Goal: Information Seeking & Learning: Learn about a topic

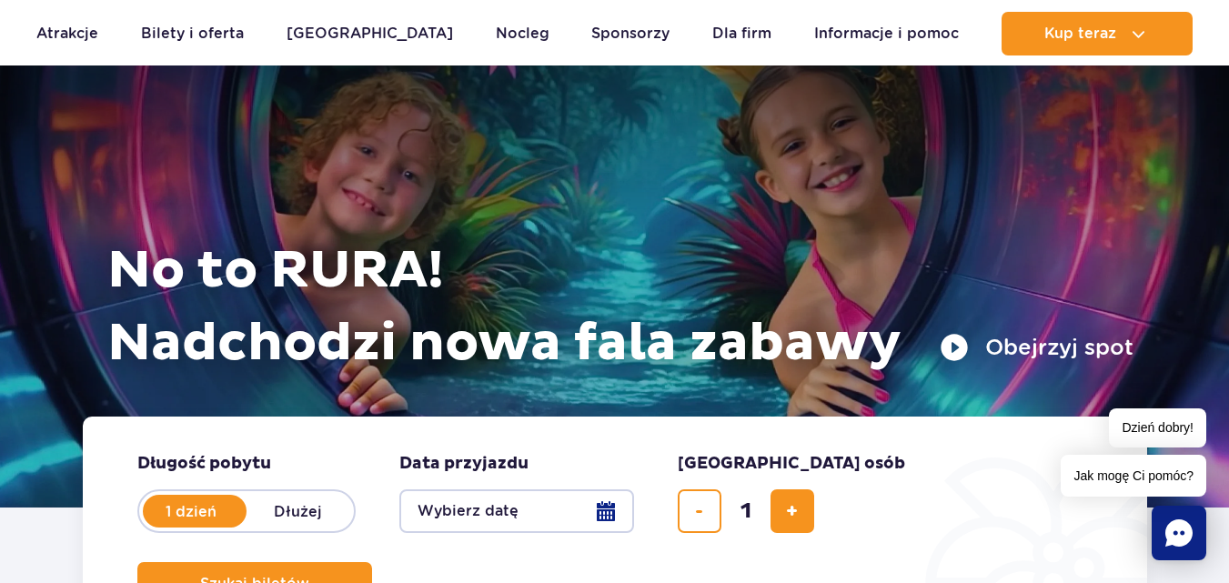
scroll to position [91, 0]
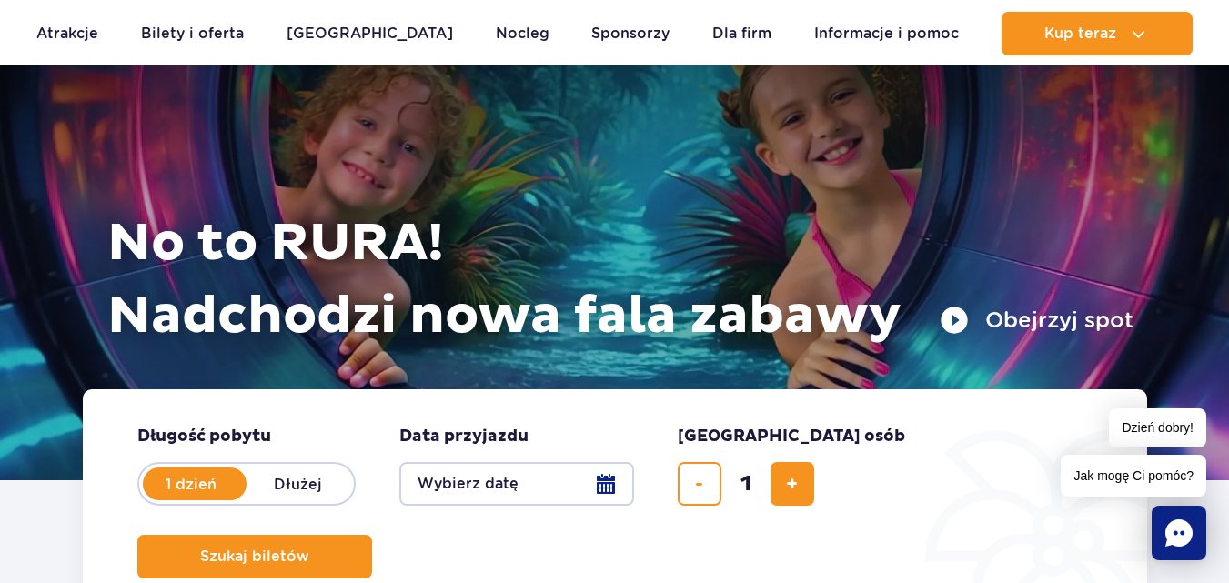
click at [448, 244] on h1 "No to RURA! Nadchodzi nowa fala zabawy" at bounding box center [620, 280] width 1026 height 146
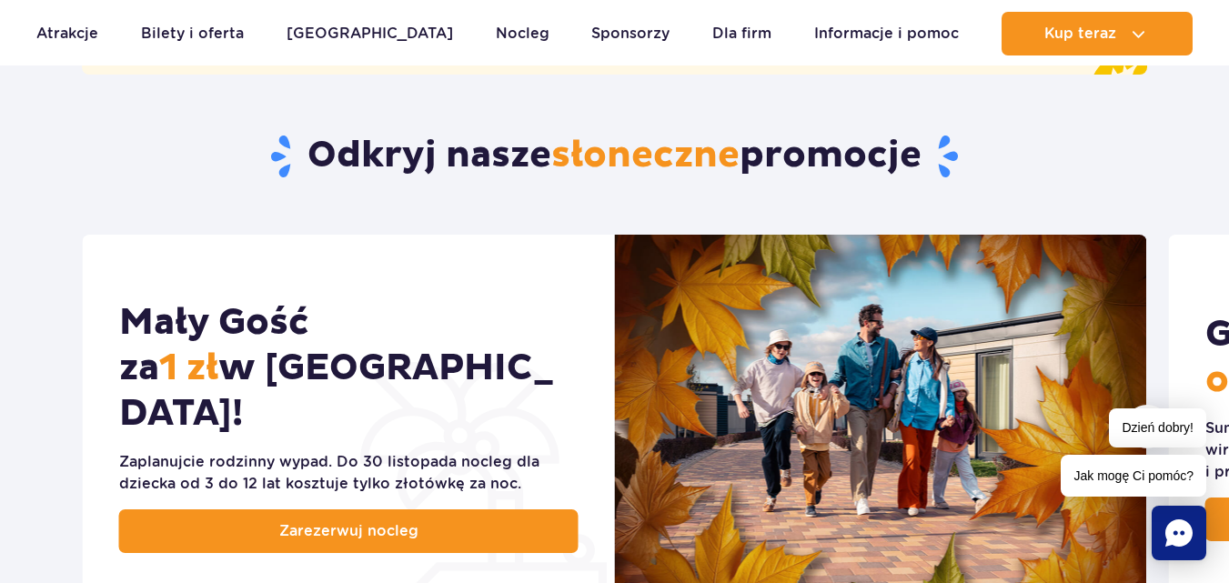
scroll to position [910, 0]
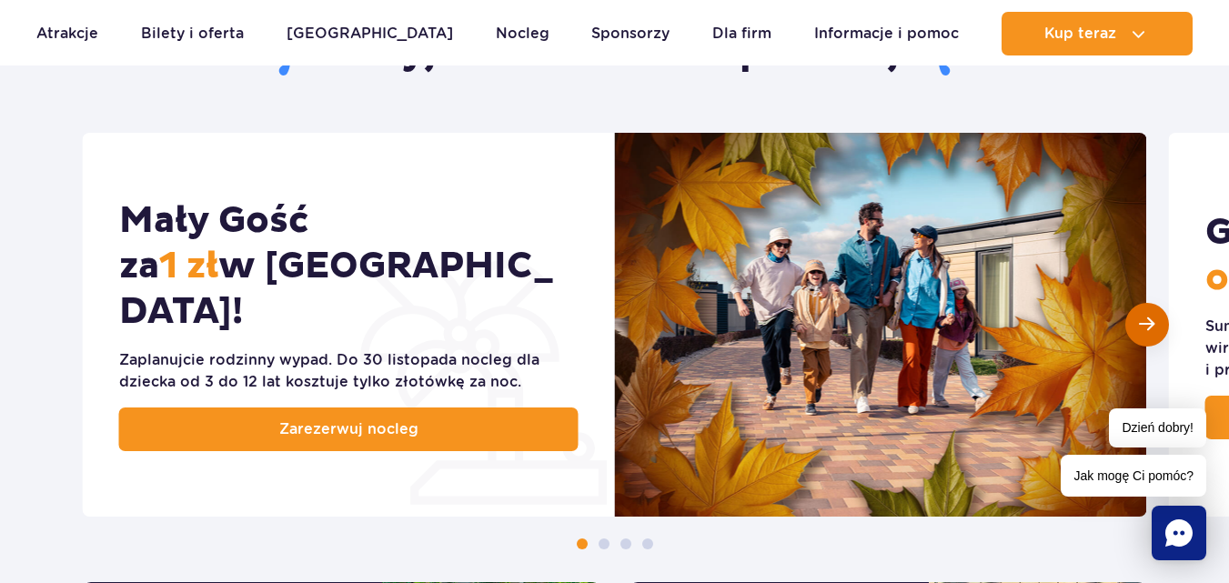
click at [1156, 340] on div "Następny slajd" at bounding box center [1147, 325] width 44 height 44
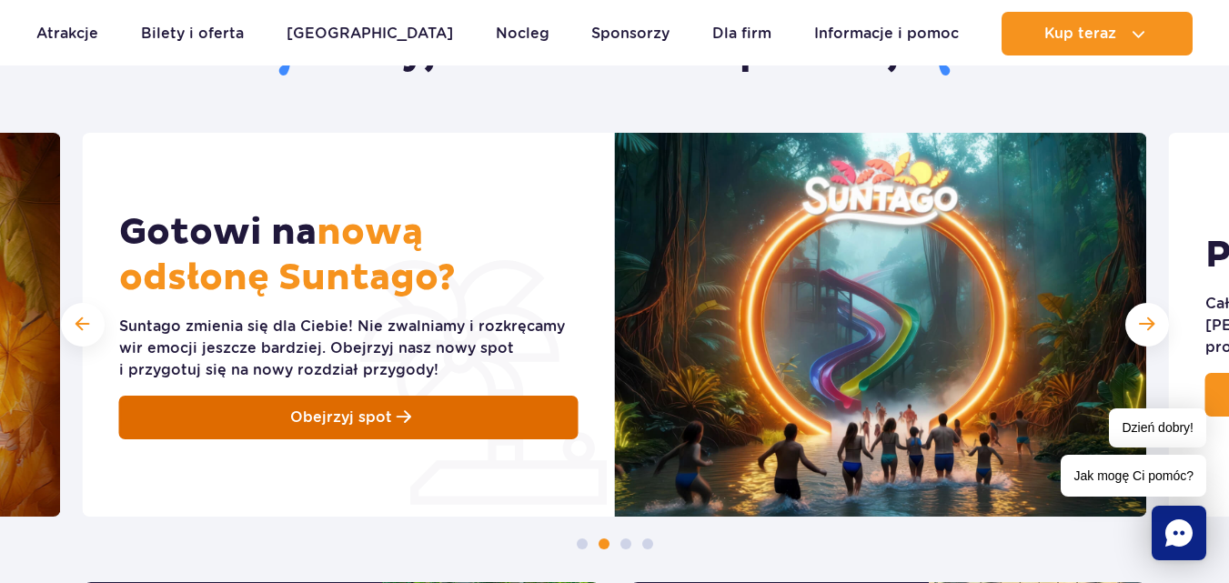
click at [545, 417] on link "Obejrzyj spot" at bounding box center [348, 418] width 459 height 44
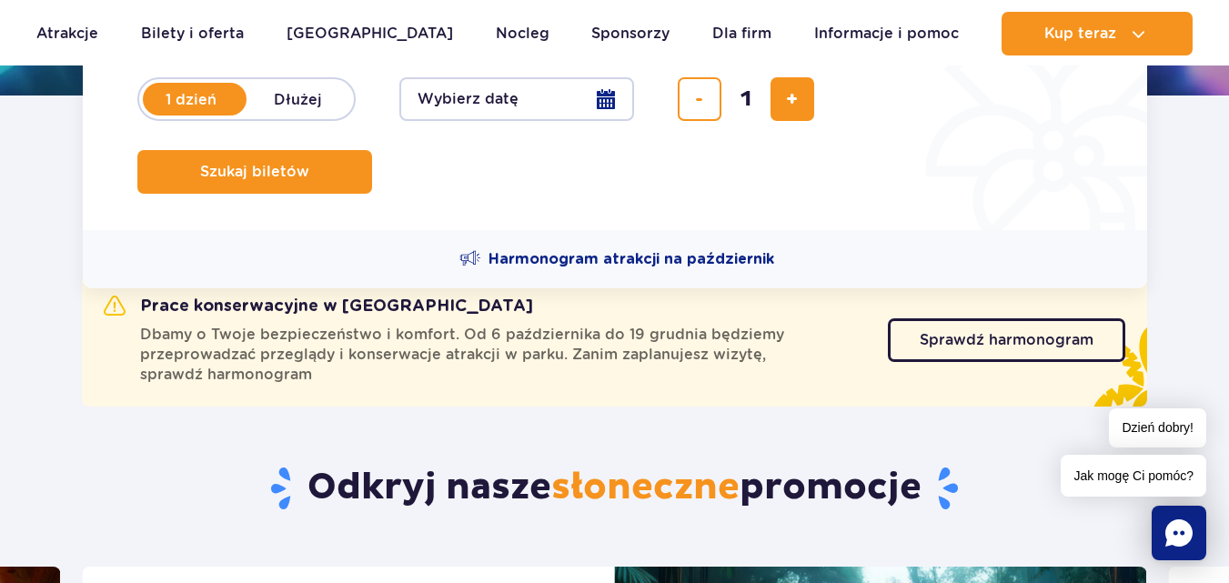
scroll to position [273, 0]
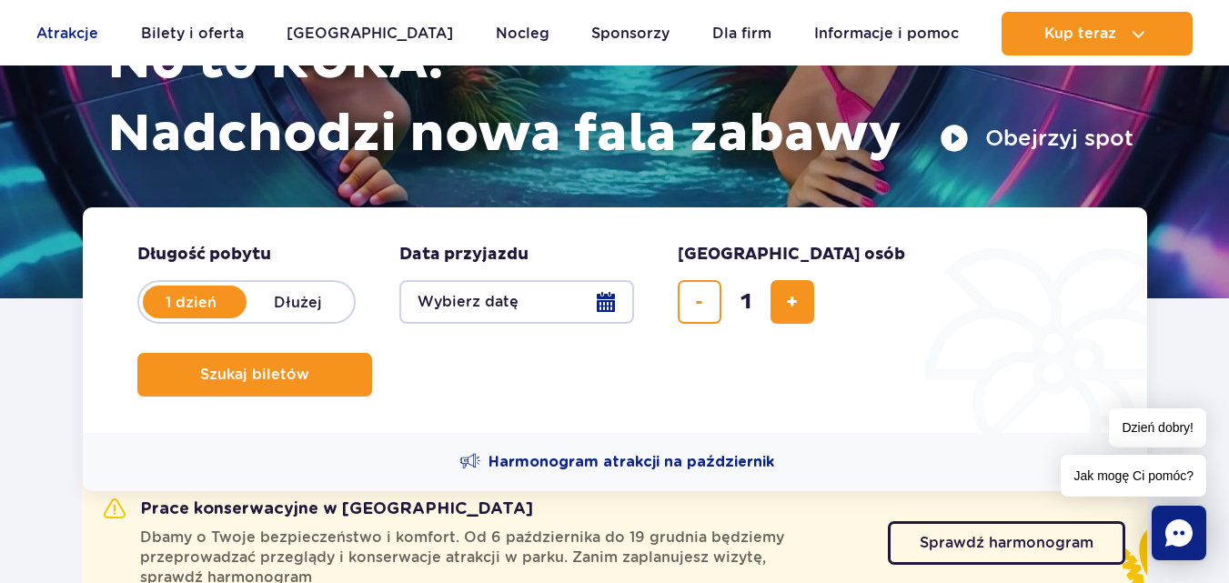
click at [83, 45] on link "Atrakcje" at bounding box center [67, 34] width 62 height 44
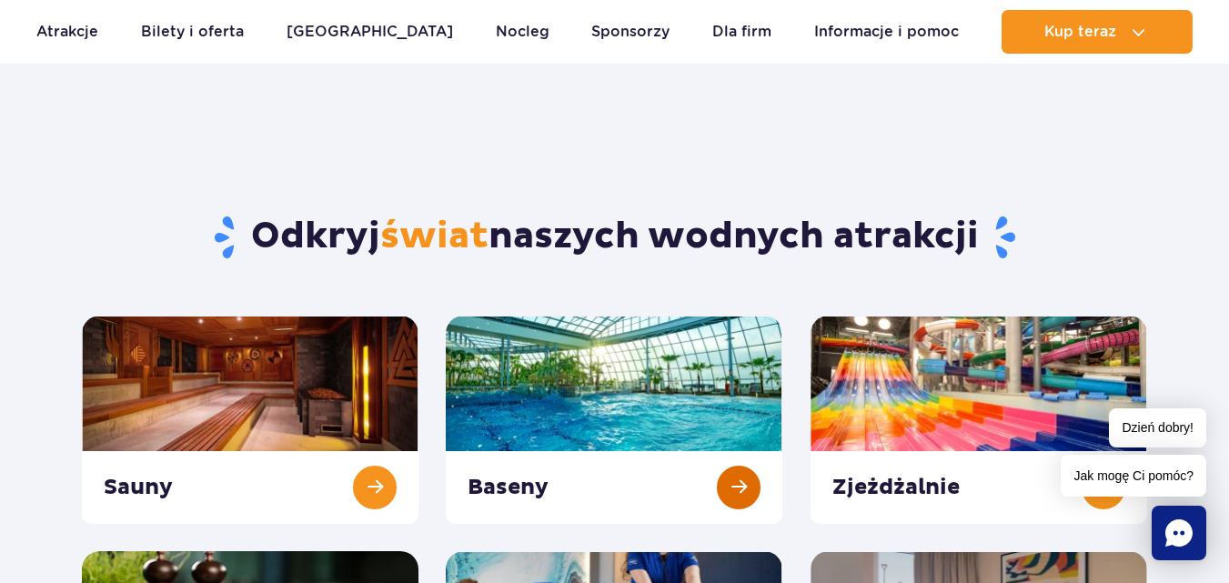
scroll to position [91, 0]
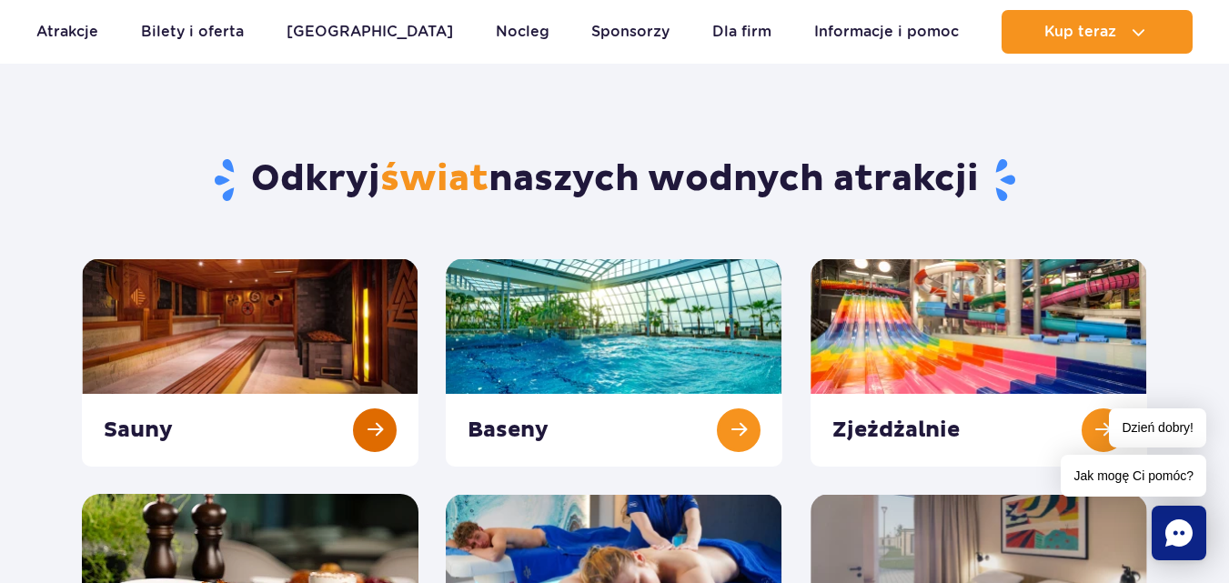
click at [243, 375] on link at bounding box center [250, 362] width 337 height 208
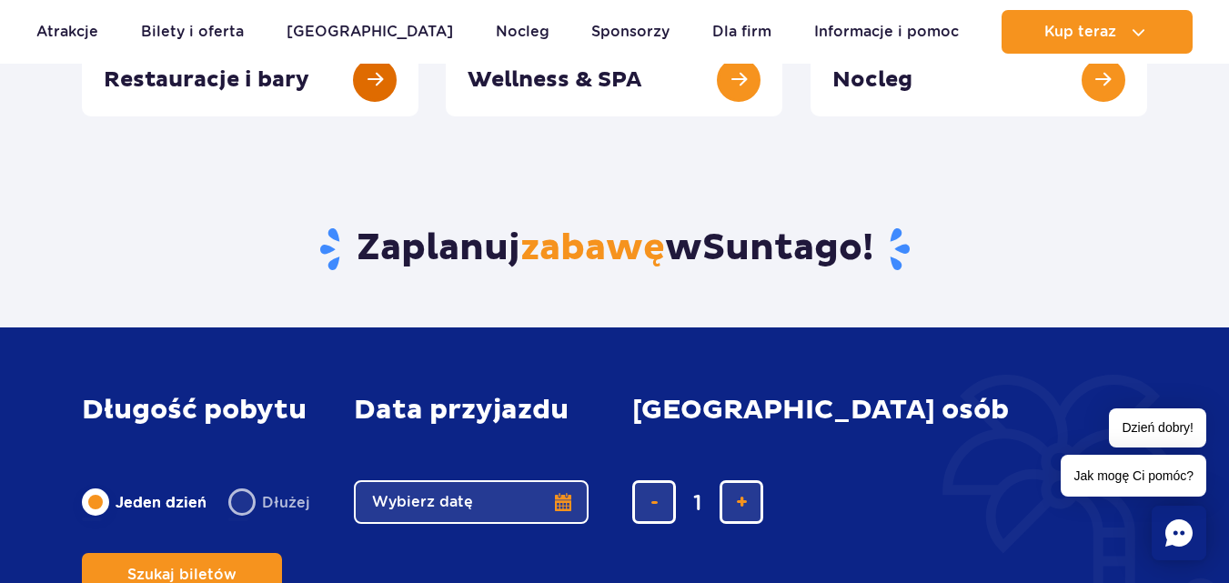
scroll to position [637, 0]
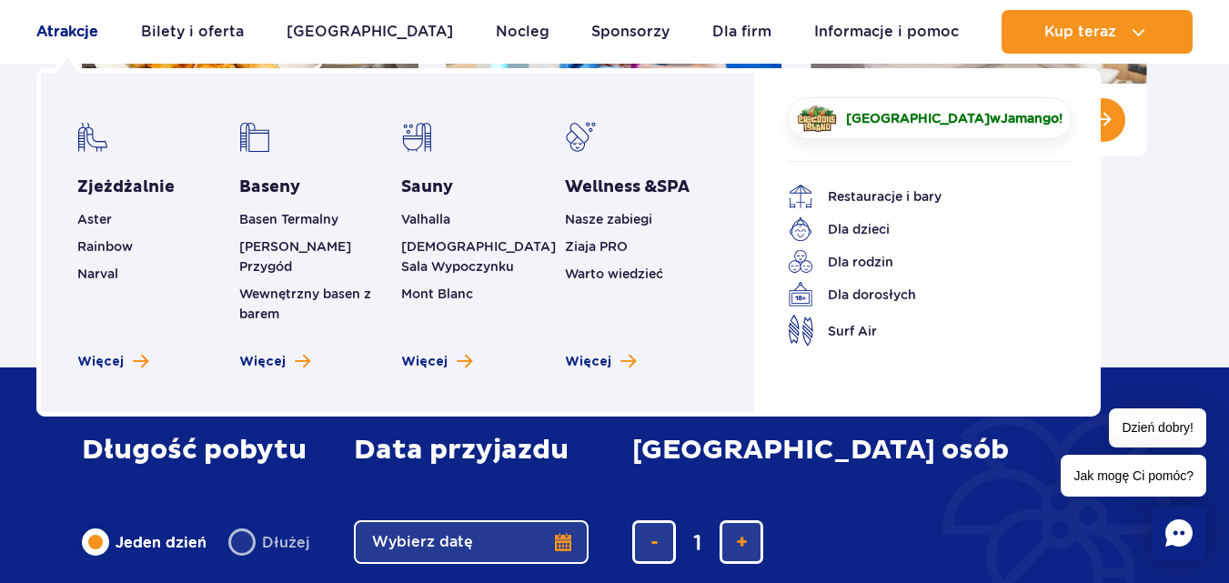
click at [72, 29] on link "Atrakcje" at bounding box center [67, 32] width 62 height 44
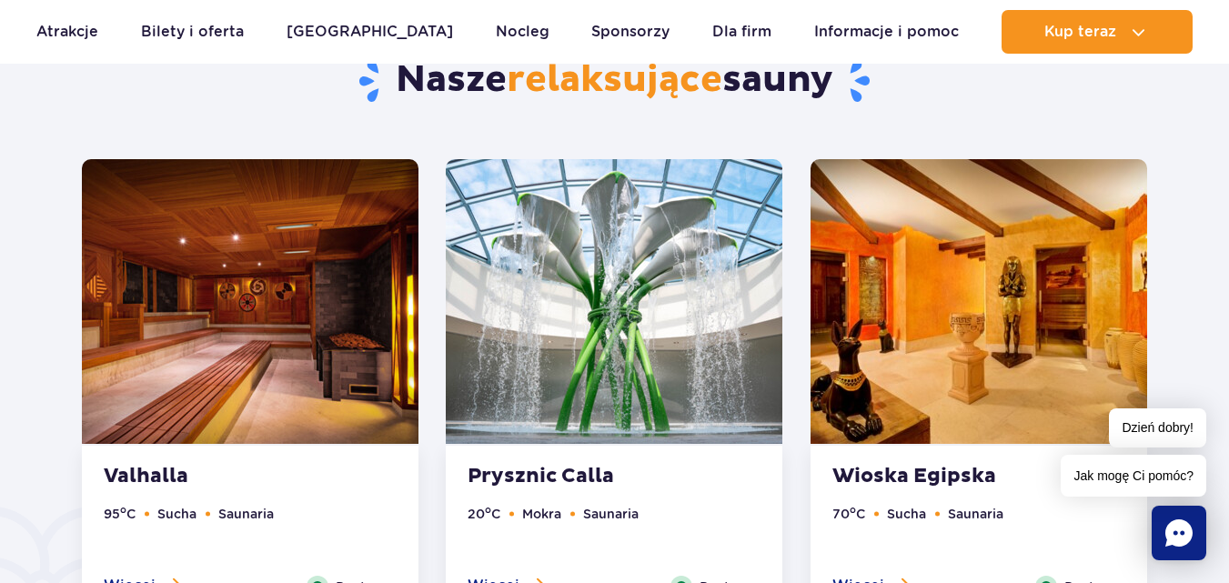
scroll to position [1001, 0]
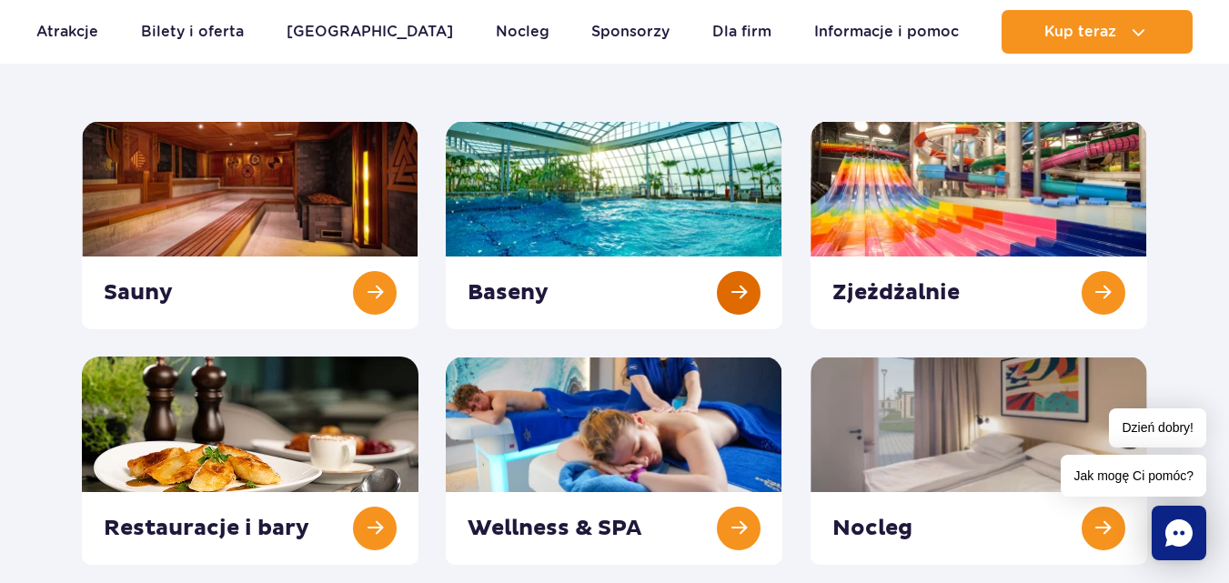
scroll to position [182, 0]
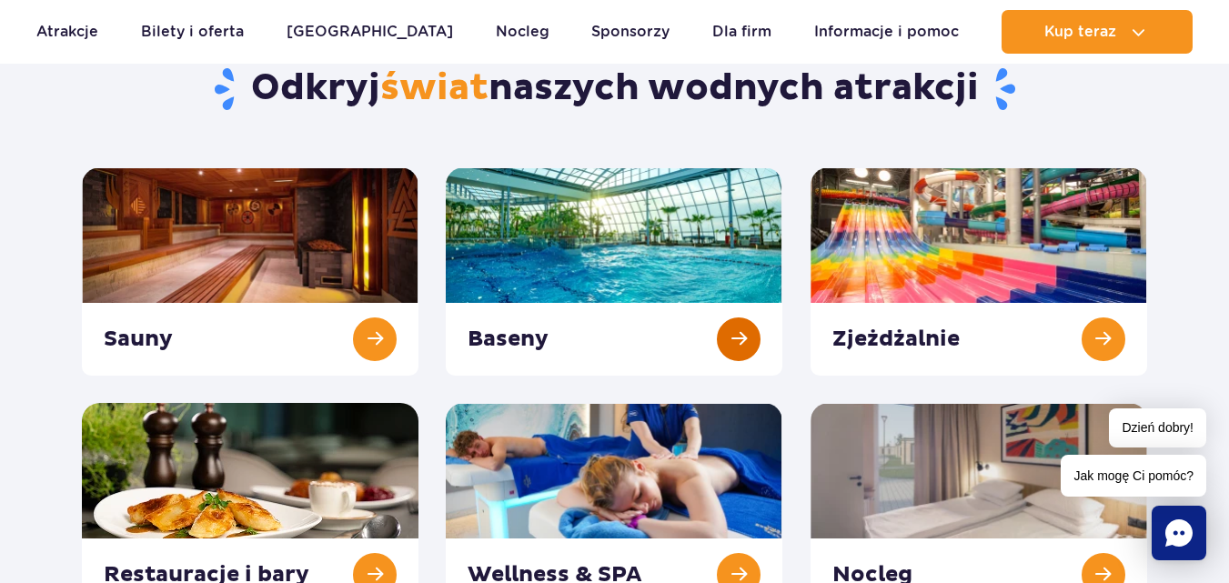
click at [727, 319] on link at bounding box center [614, 271] width 337 height 208
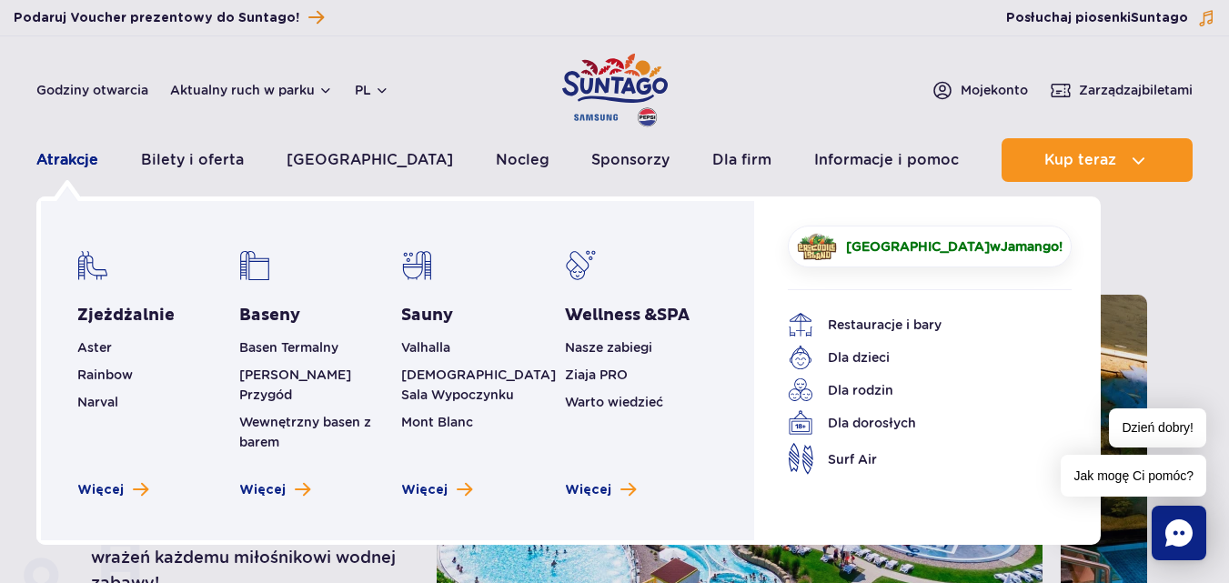
click at [70, 155] on link "Atrakcje" at bounding box center [67, 160] width 62 height 44
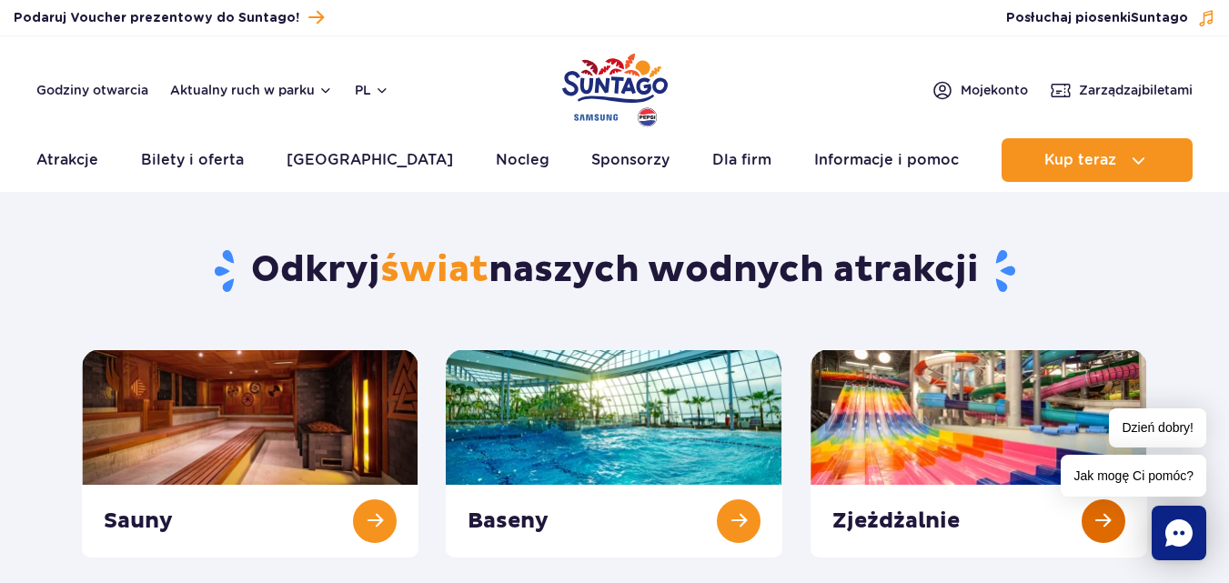
click at [902, 451] on link at bounding box center [979, 453] width 337 height 208
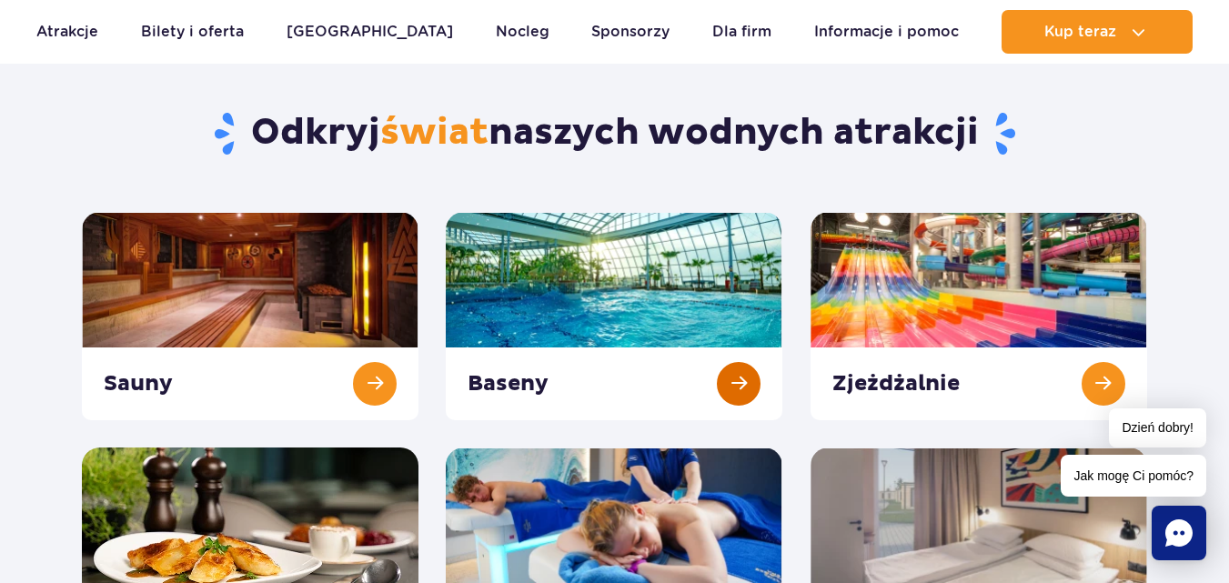
scroll to position [182, 0]
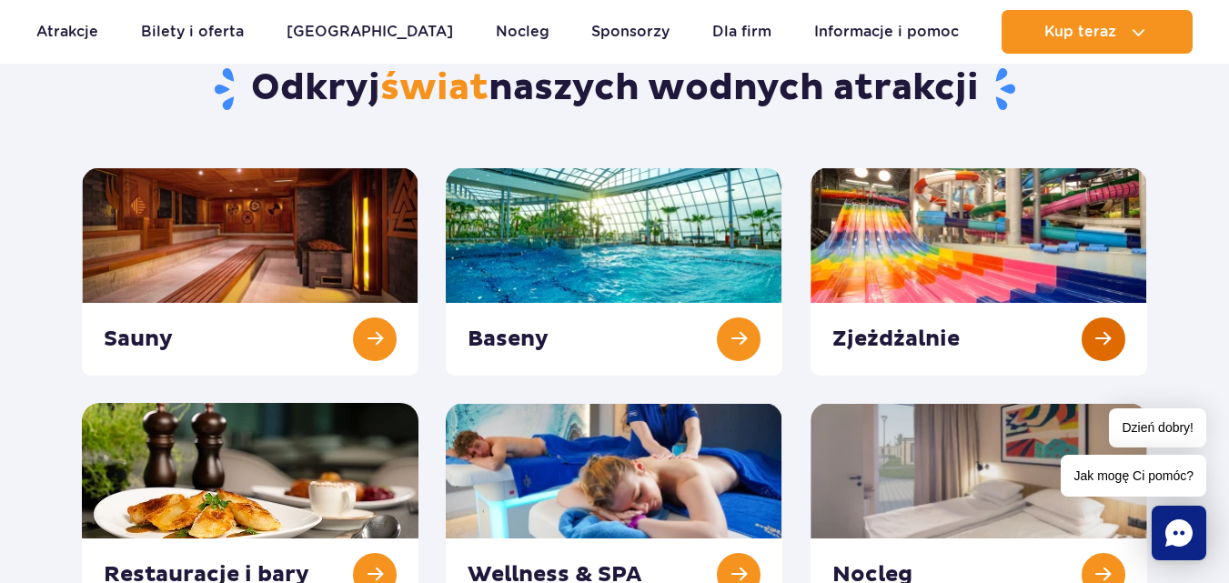
click at [1102, 348] on link at bounding box center [979, 271] width 337 height 208
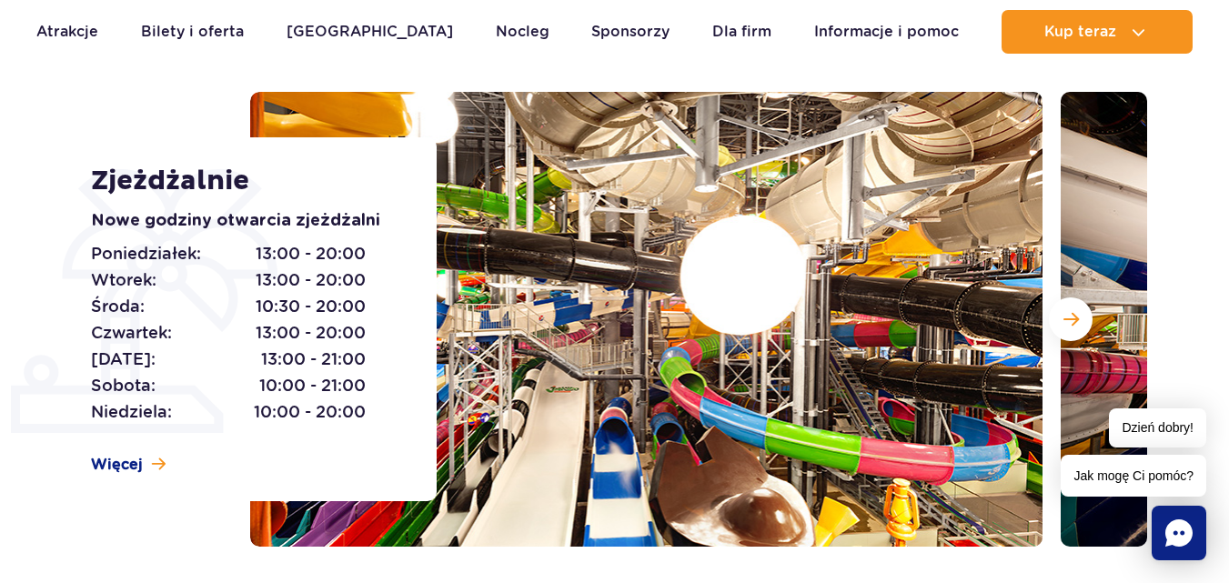
scroll to position [182, 0]
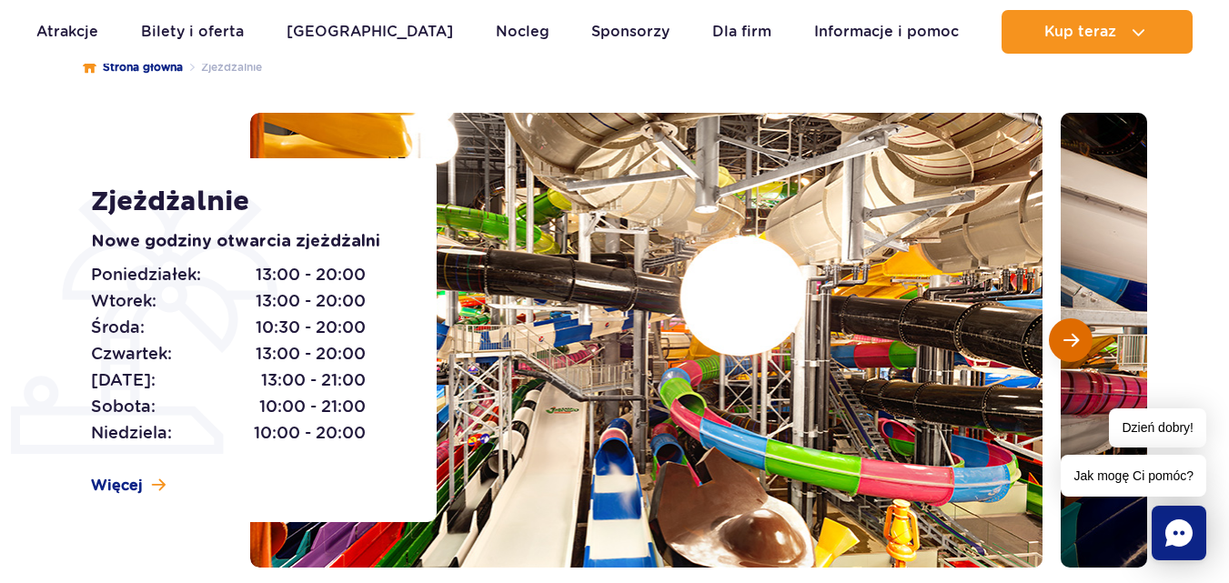
click at [1068, 341] on span "Następny slajd" at bounding box center [1070, 340] width 15 height 16
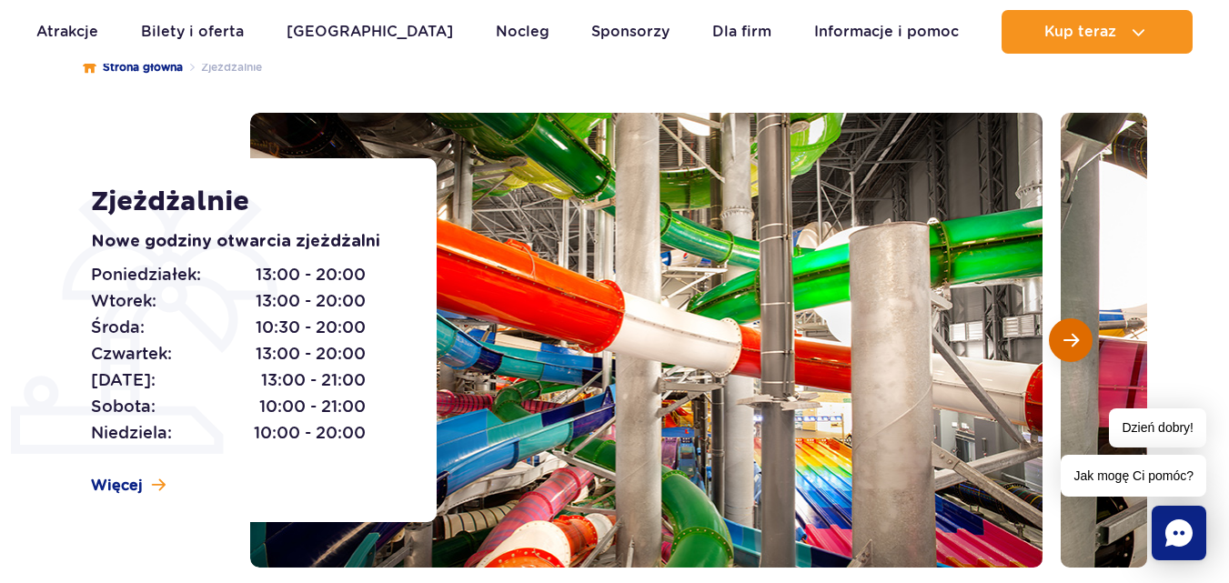
click at [1068, 341] on span "Następny slajd" at bounding box center [1070, 340] width 15 height 16
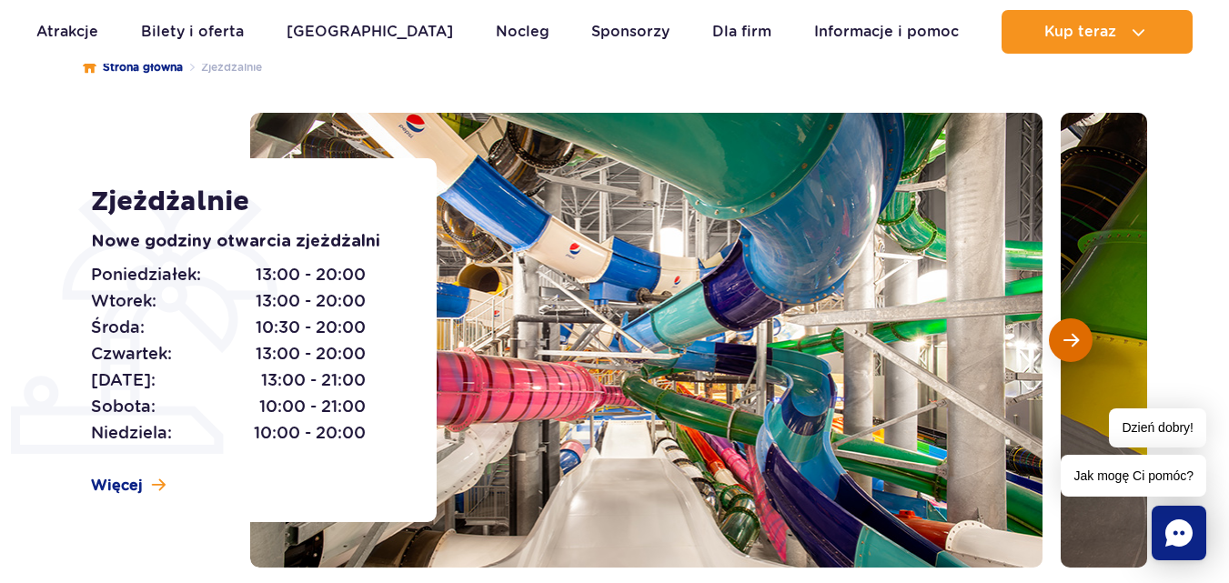
click at [1068, 341] on span "Następny slajd" at bounding box center [1070, 340] width 15 height 16
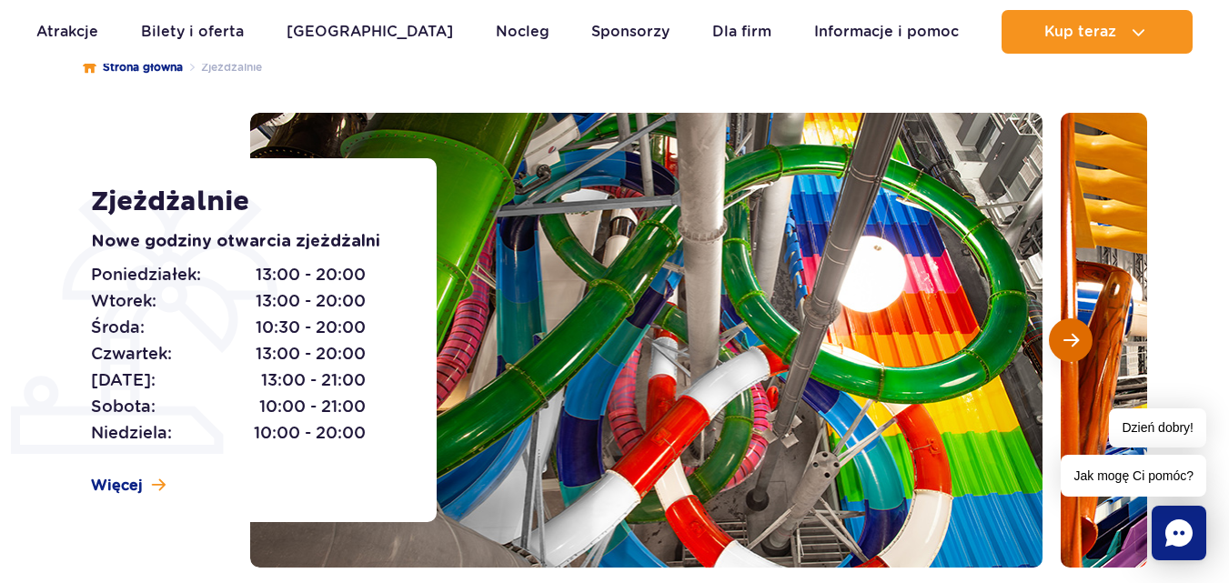
click at [1068, 341] on span "Następny slajd" at bounding box center [1070, 340] width 15 height 16
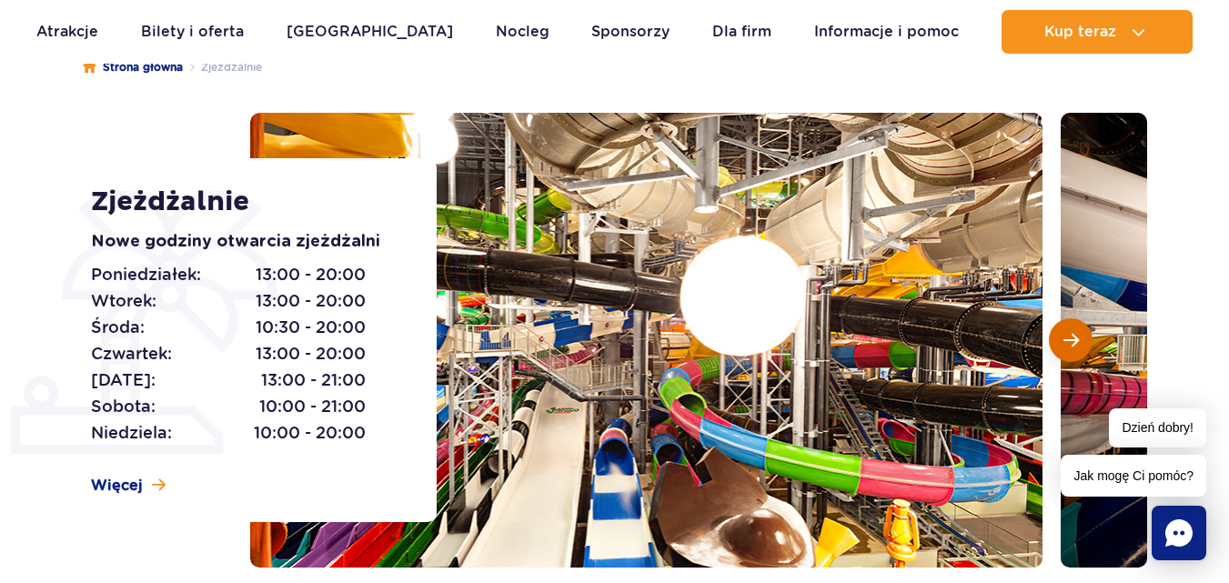
click at [1068, 341] on span "Następny slajd" at bounding box center [1070, 340] width 15 height 16
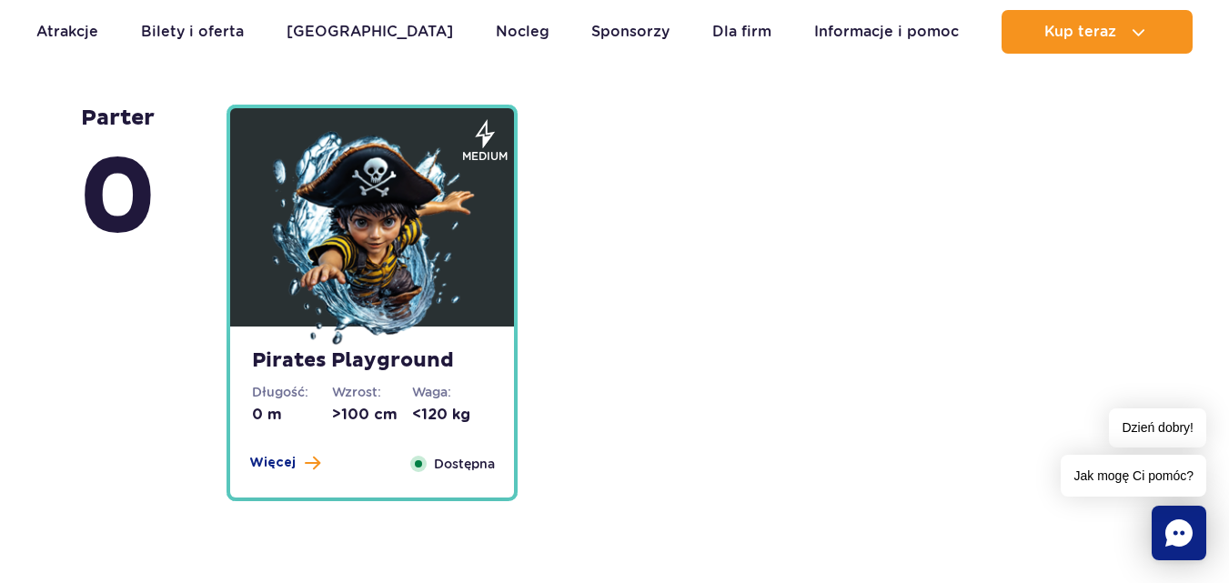
scroll to position [4640, 0]
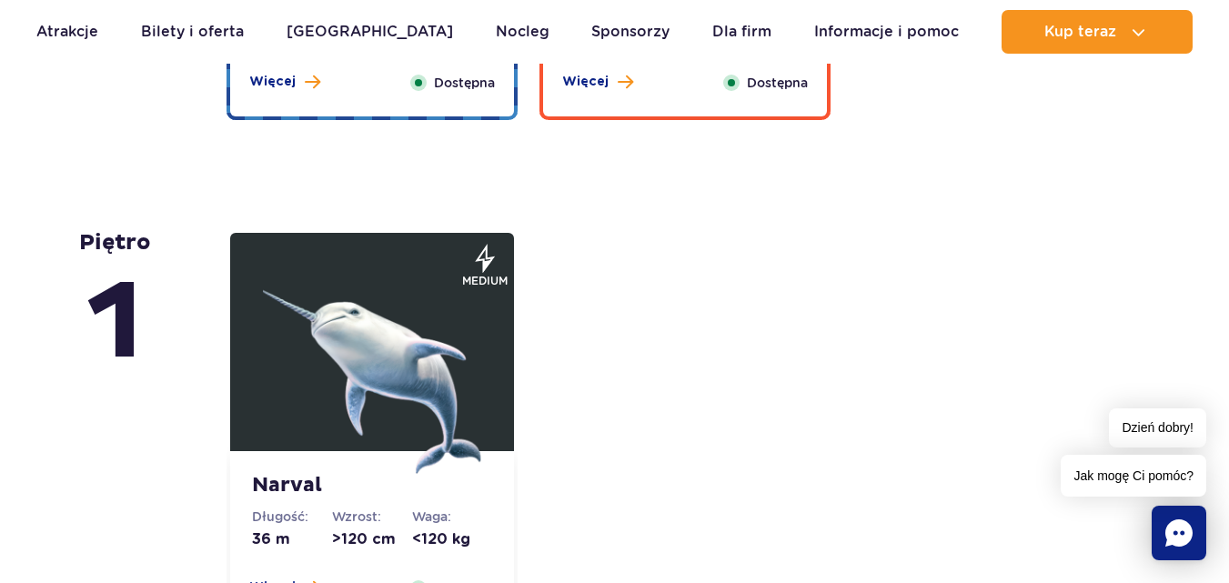
click at [326, 275] on img at bounding box center [372, 365] width 218 height 218
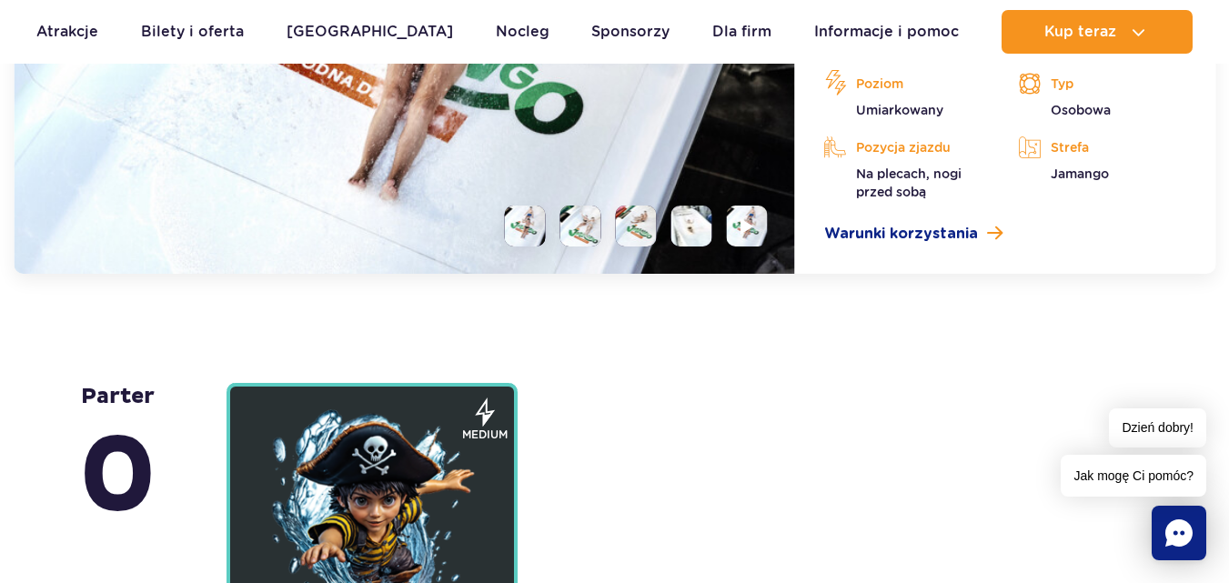
scroll to position [4833, 0]
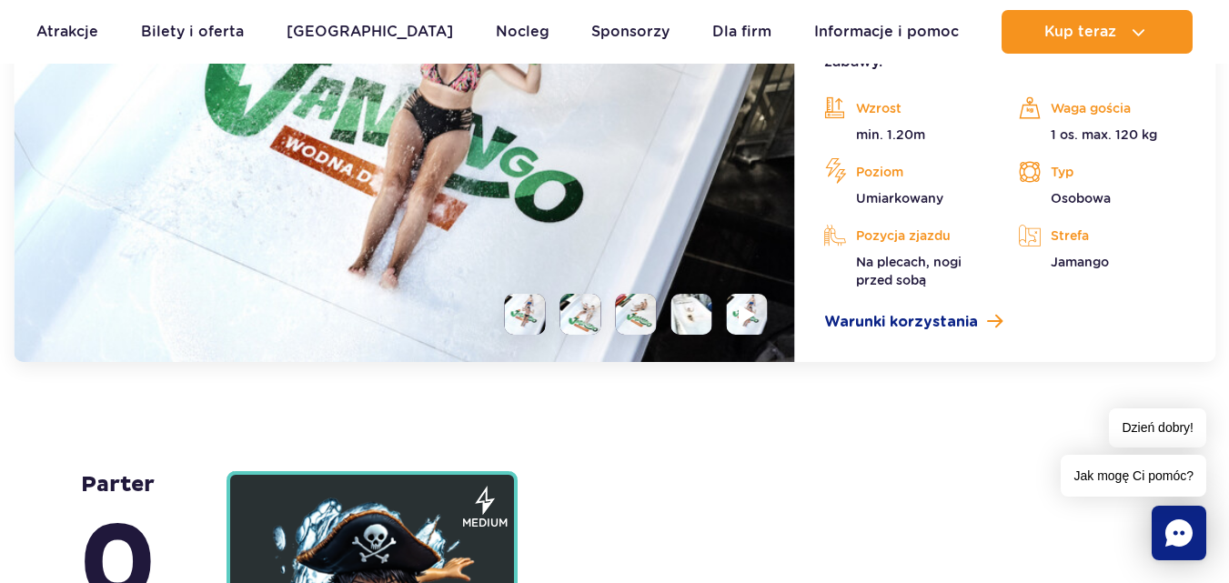
click at [741, 324] on img at bounding box center [747, 314] width 17 height 21
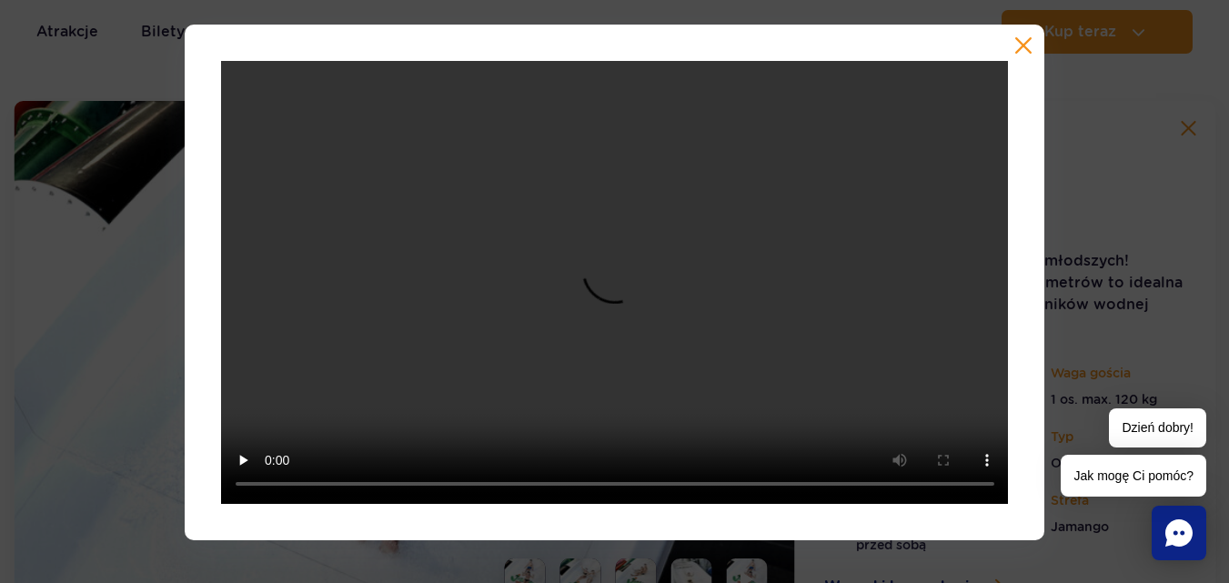
scroll to position [4560, 0]
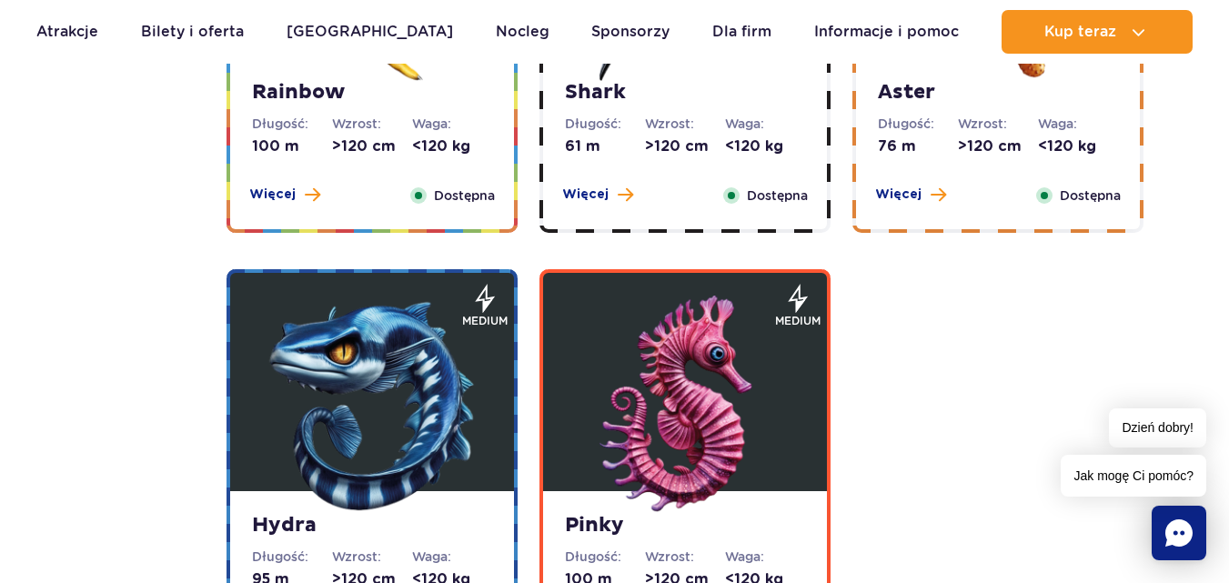
click at [660, 439] on img at bounding box center [685, 405] width 218 height 218
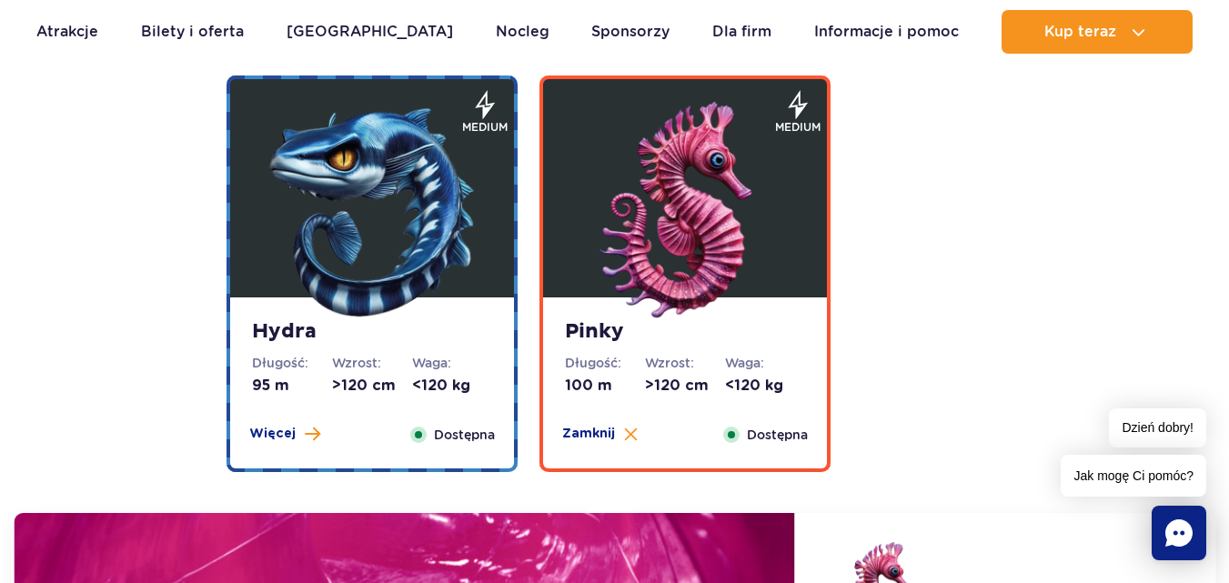
scroll to position [3600, 0]
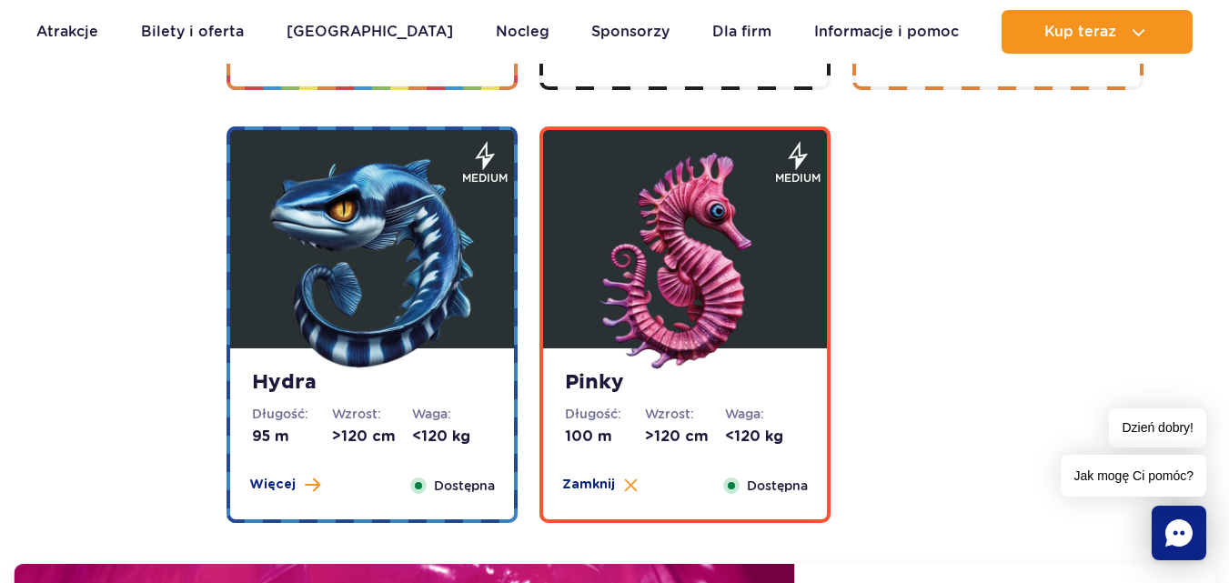
click at [384, 301] on img at bounding box center [372, 262] width 218 height 218
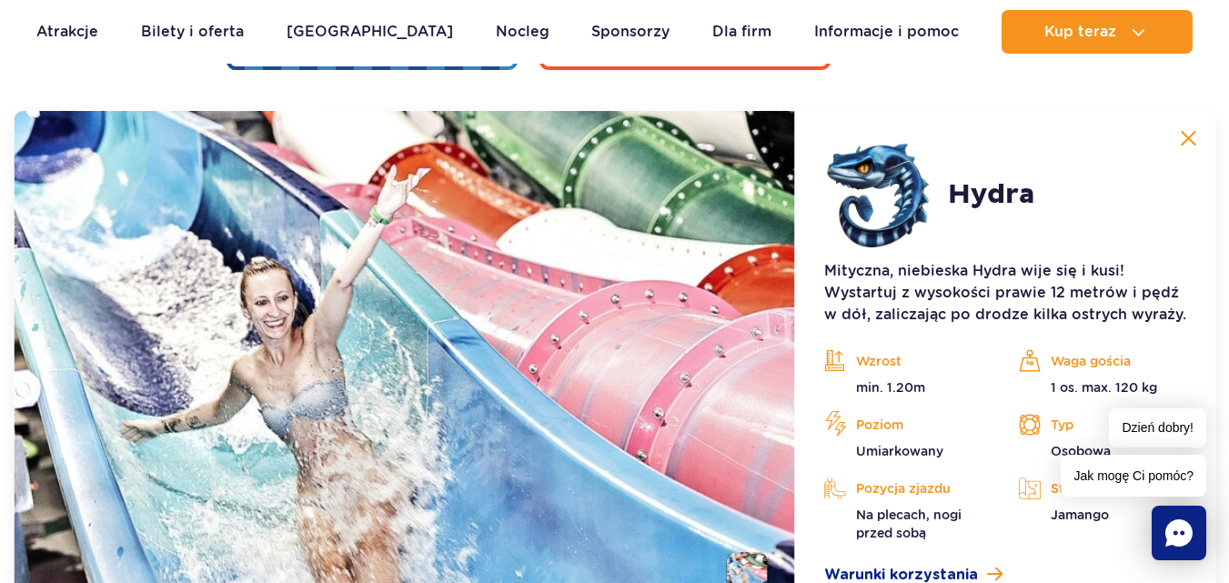
scroll to position [4055, 0]
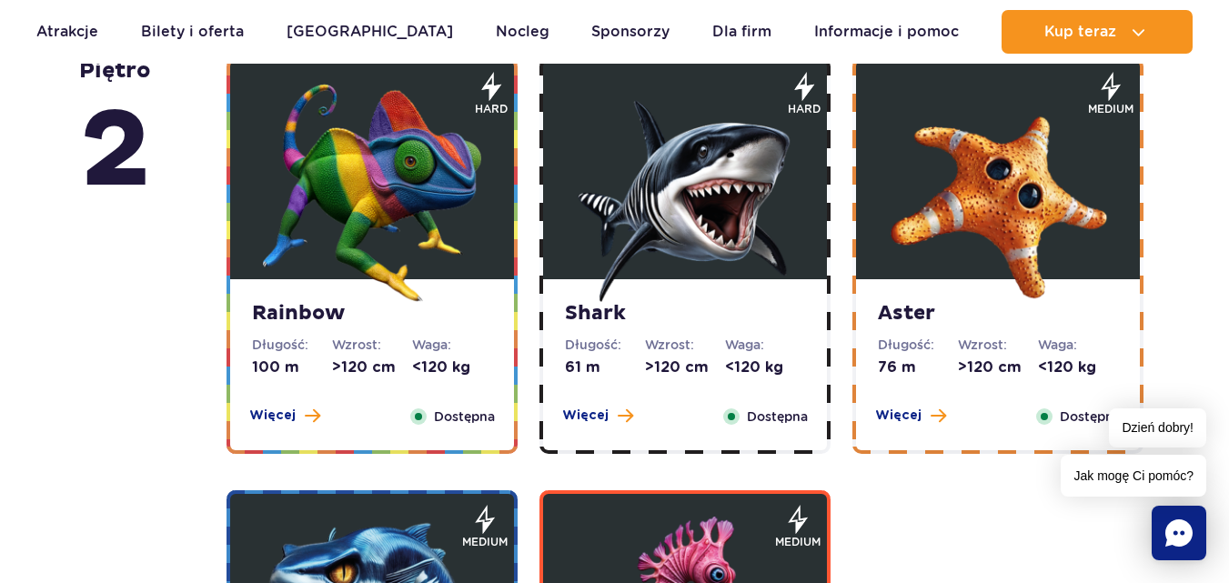
click at [985, 212] on img at bounding box center [998, 193] width 218 height 218
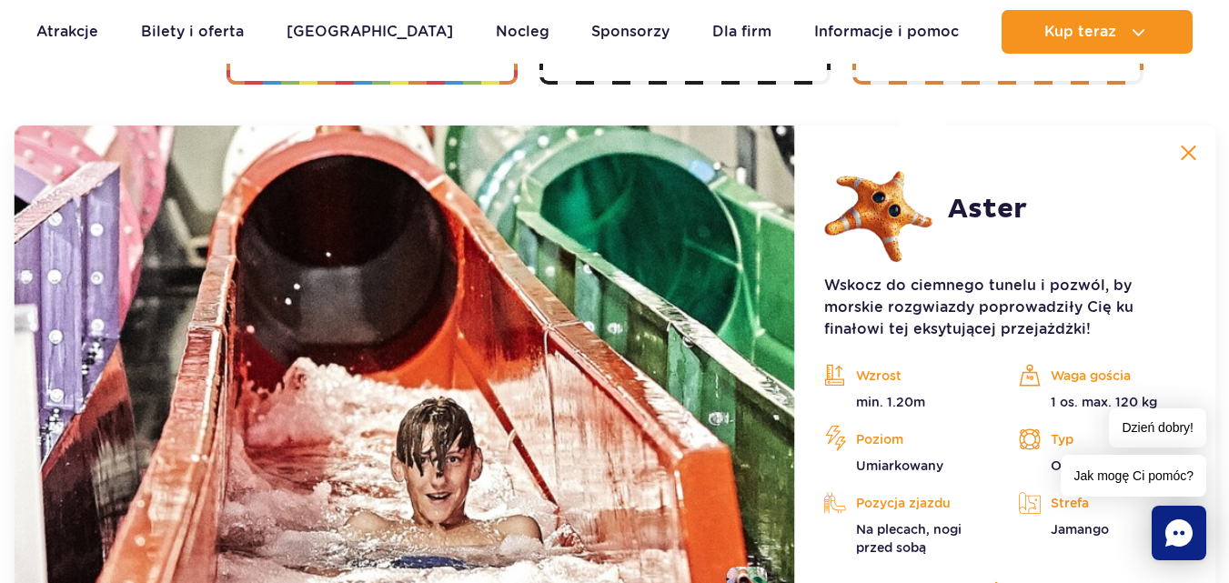
scroll to position [3622, 0]
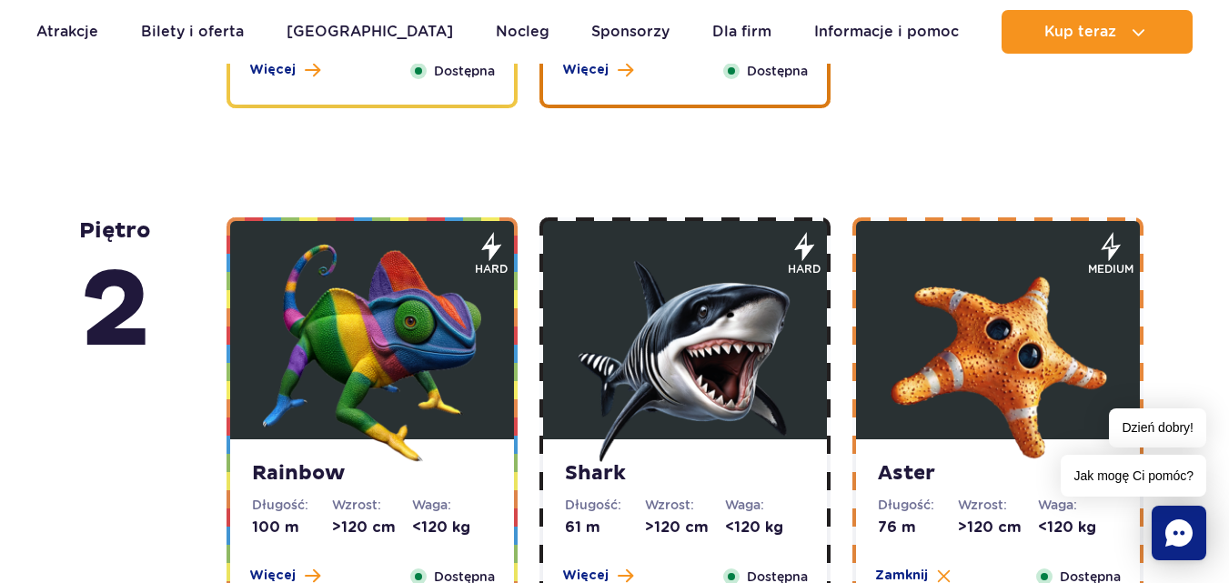
click at [697, 307] on img at bounding box center [685, 353] width 218 height 218
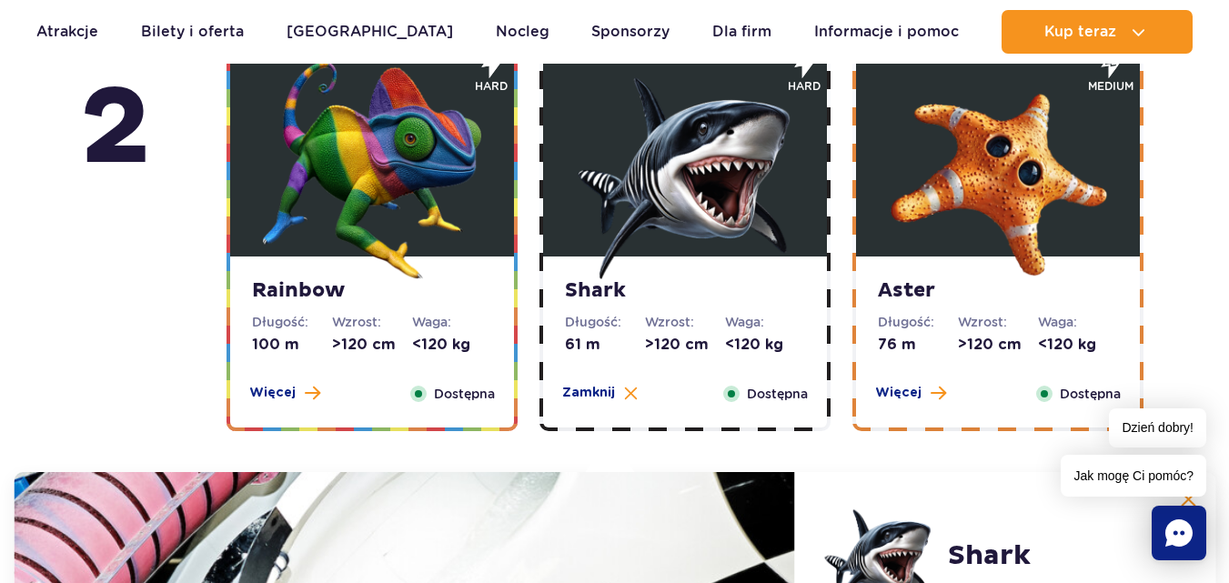
scroll to position [3258, 0]
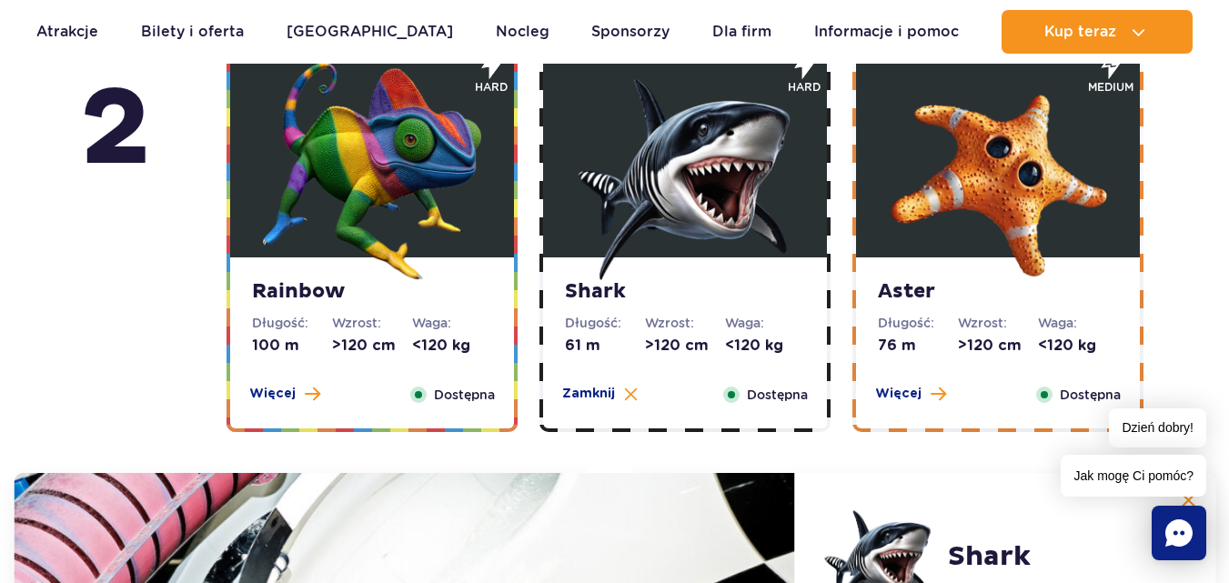
click at [396, 192] on img at bounding box center [372, 171] width 218 height 218
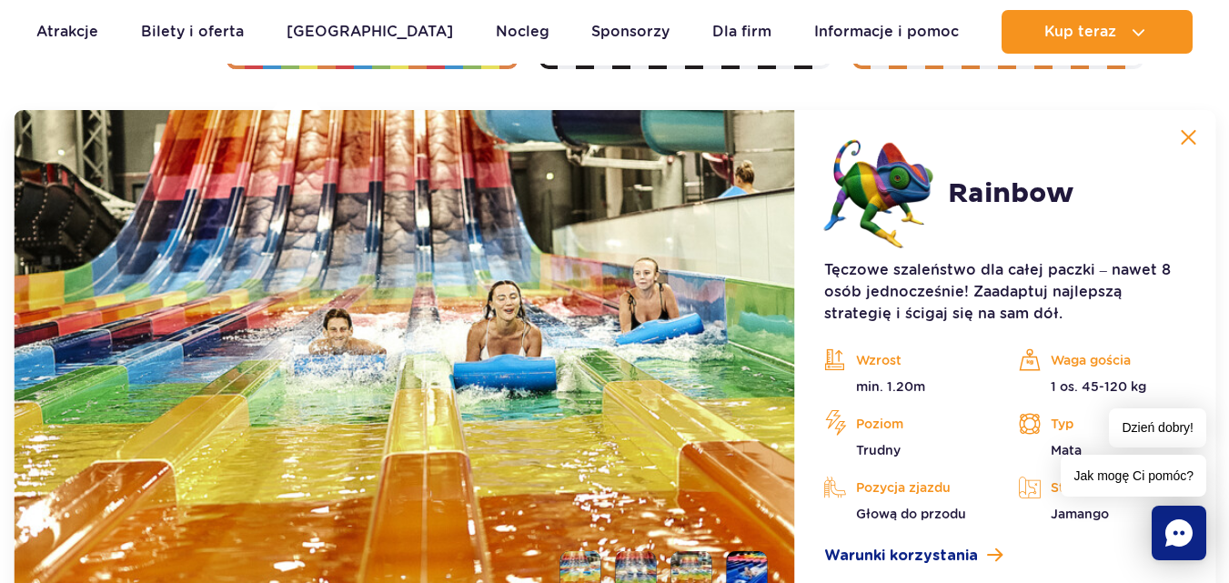
scroll to position [3622, 0]
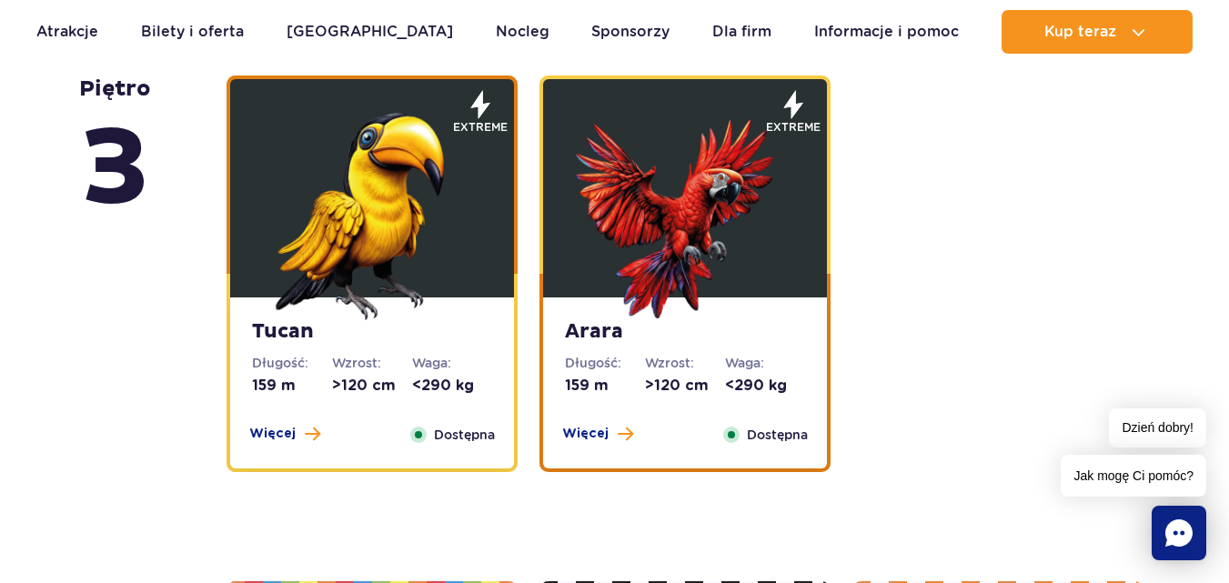
click at [655, 214] on img at bounding box center [685, 211] width 218 height 218
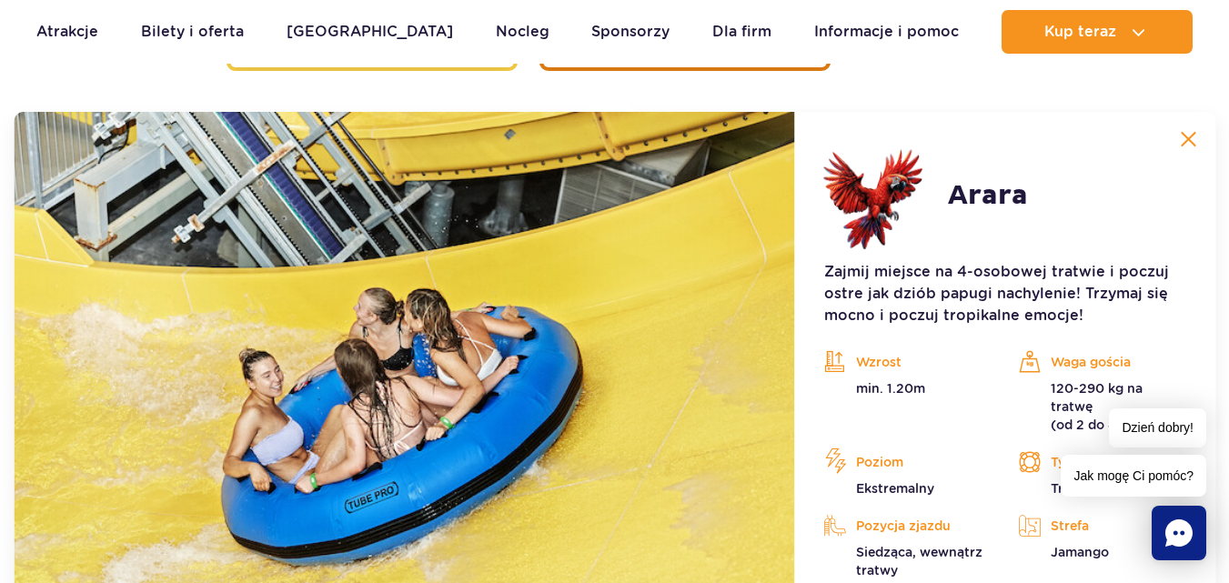
scroll to position [3116, 0]
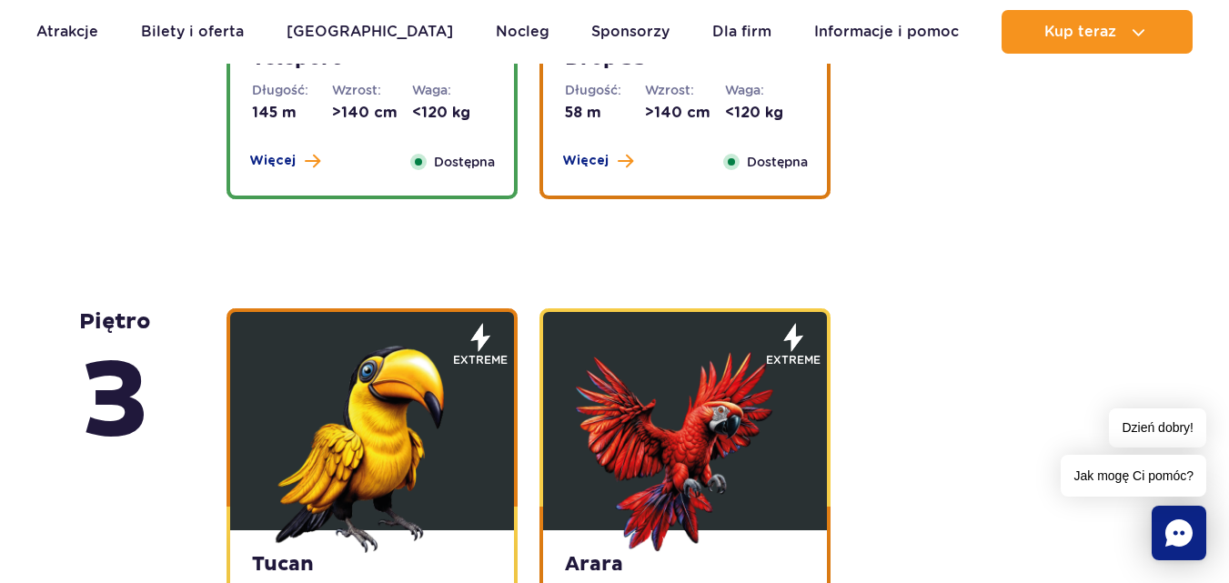
click at [398, 438] on img at bounding box center [372, 444] width 218 height 218
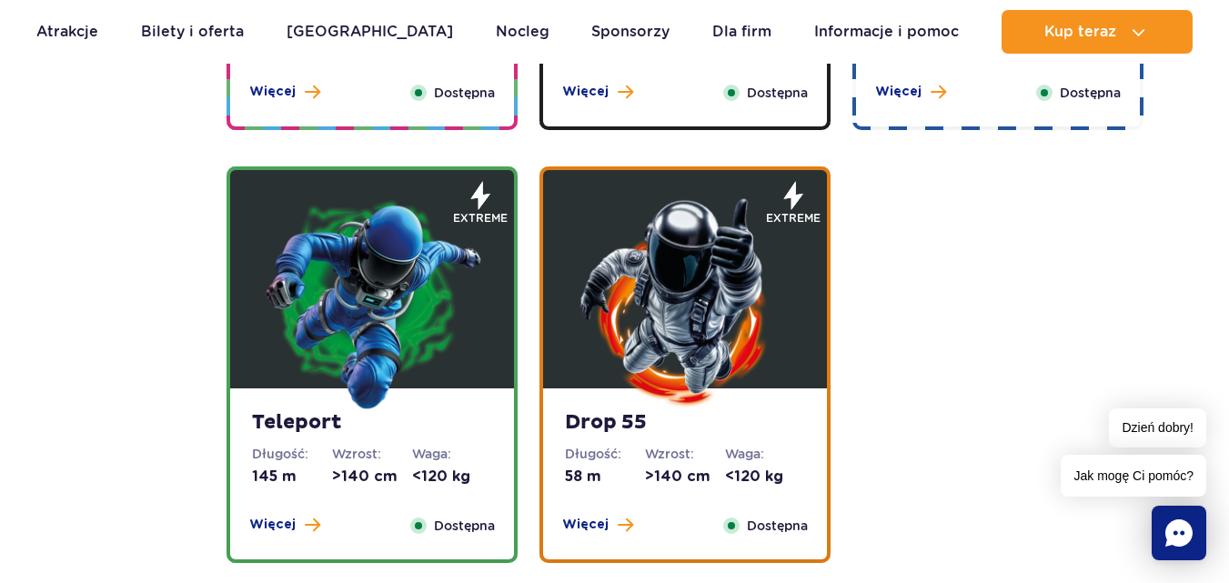
click at [614, 322] on img at bounding box center [685, 302] width 218 height 218
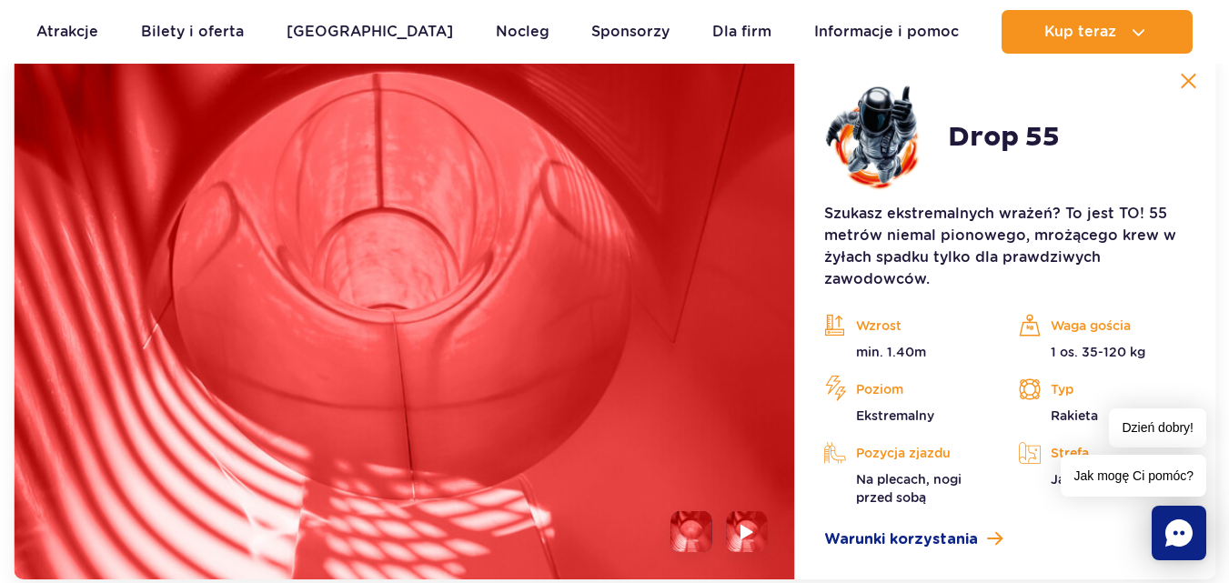
scroll to position [2701, 0]
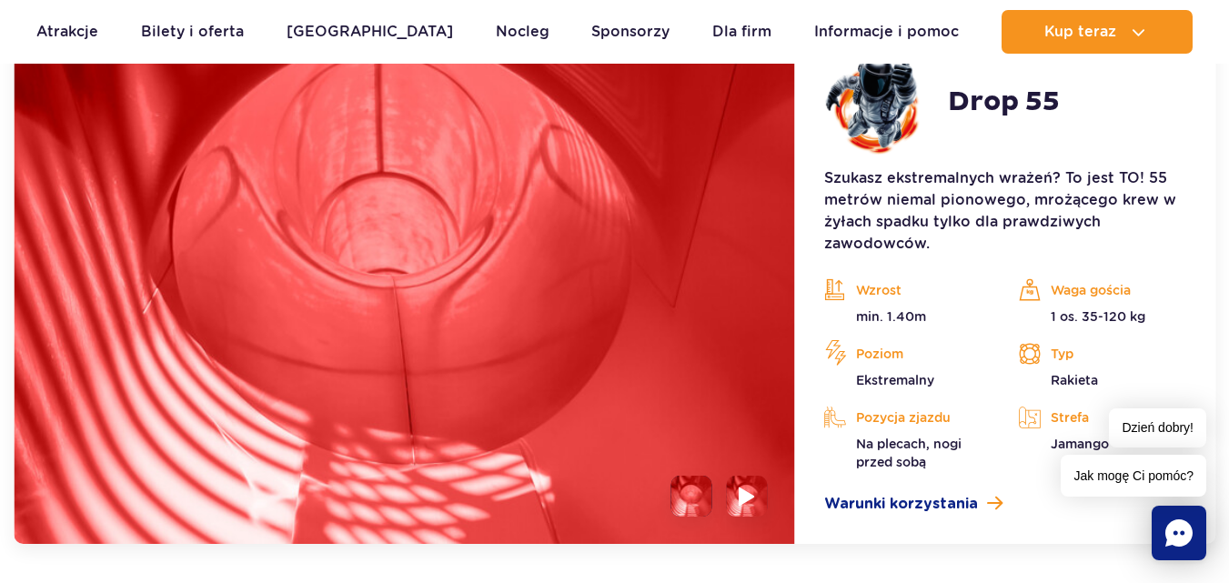
click at [735, 477] on li at bounding box center [747, 496] width 41 height 41
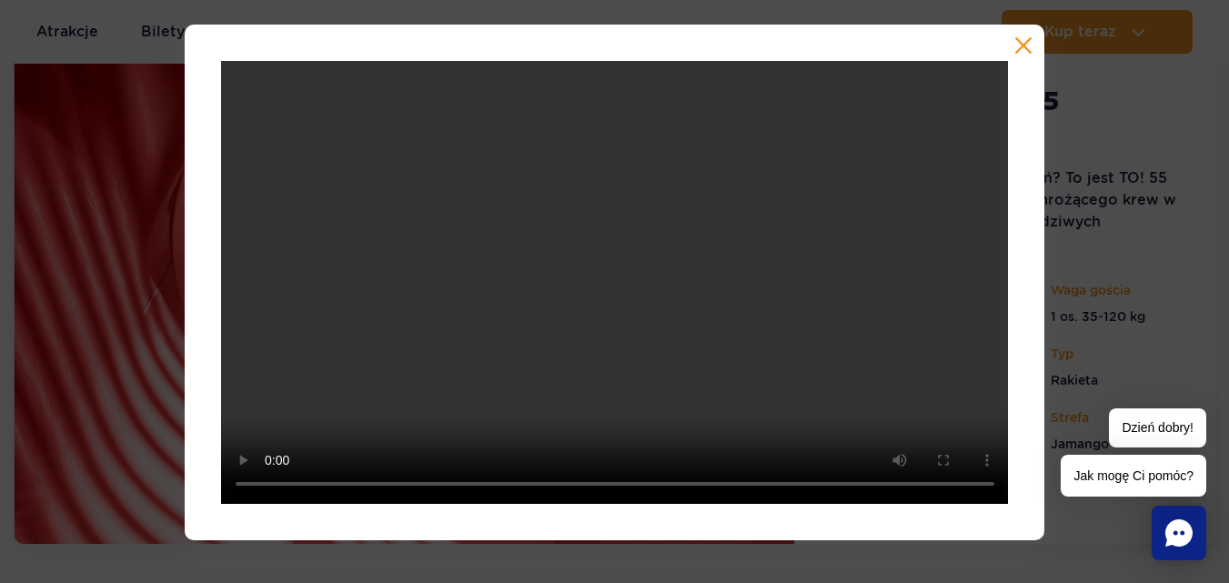
click at [105, 186] on div at bounding box center [614, 283] width 1229 height 516
click at [1019, 32] on div at bounding box center [615, 283] width 861 height 516
click at [1019, 47] on button "button" at bounding box center [1023, 45] width 18 height 18
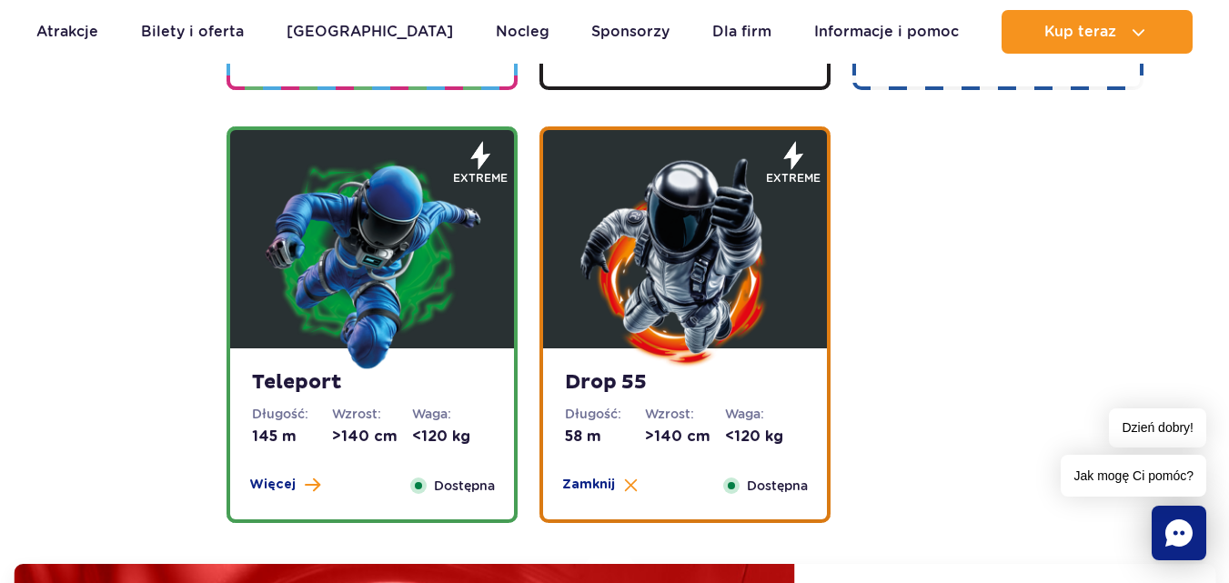
click at [328, 304] on img at bounding box center [372, 262] width 218 height 218
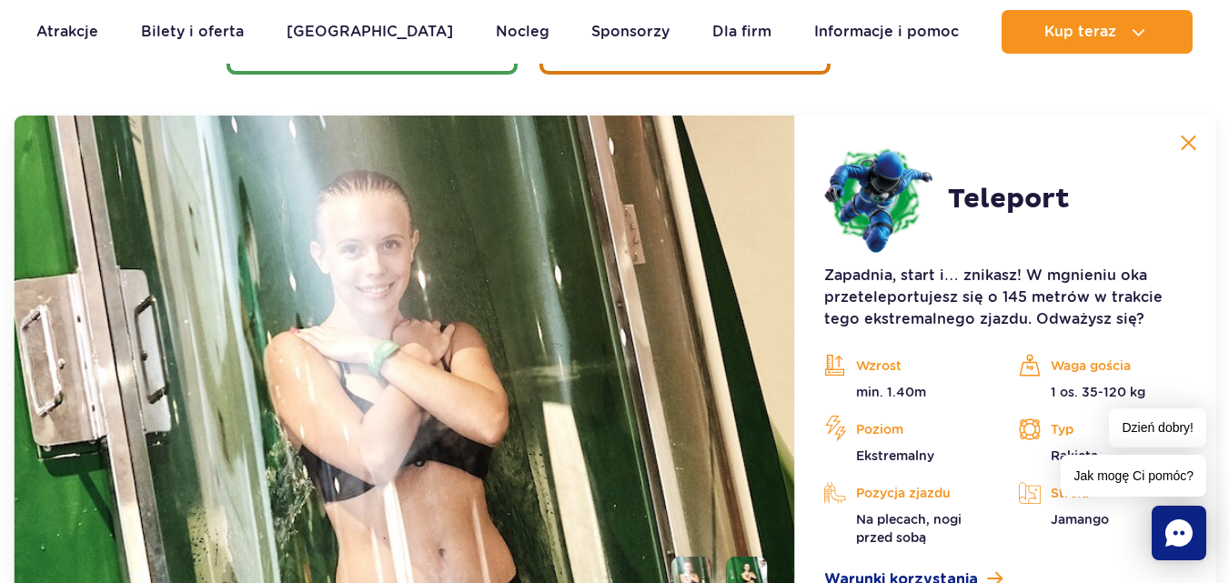
scroll to position [2610, 0]
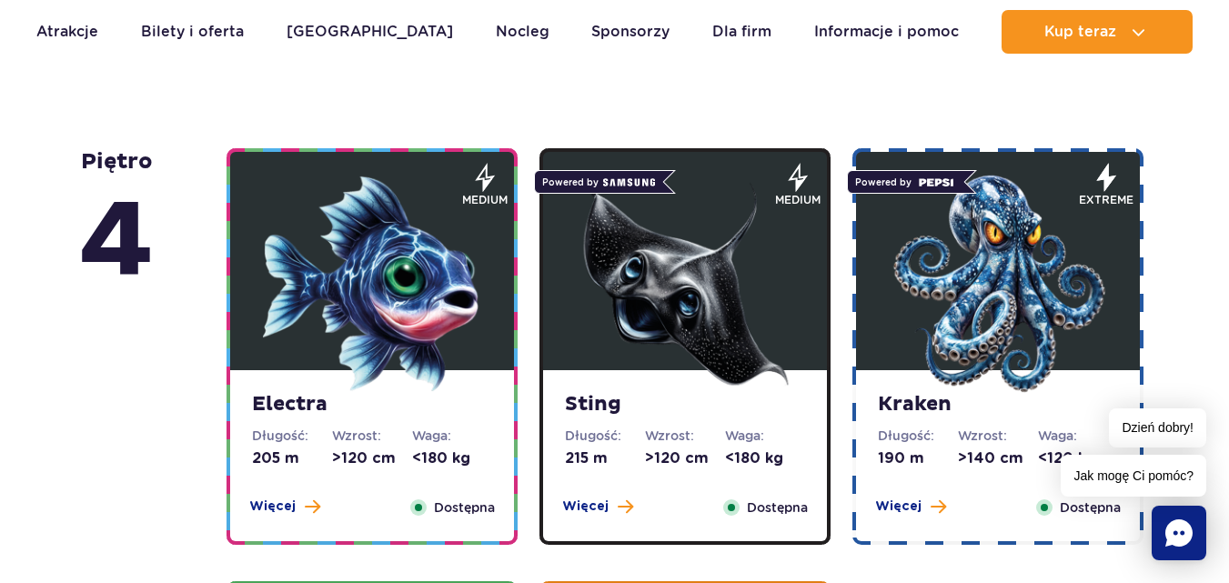
click at [978, 314] on img at bounding box center [998, 284] width 218 height 218
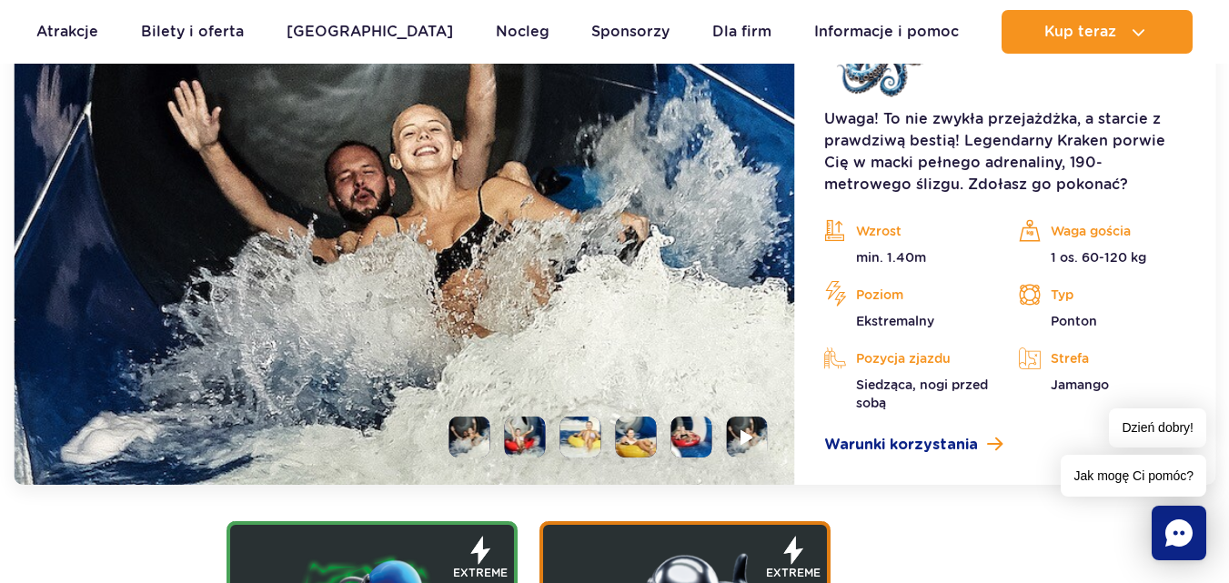
scroll to position [2359, 0]
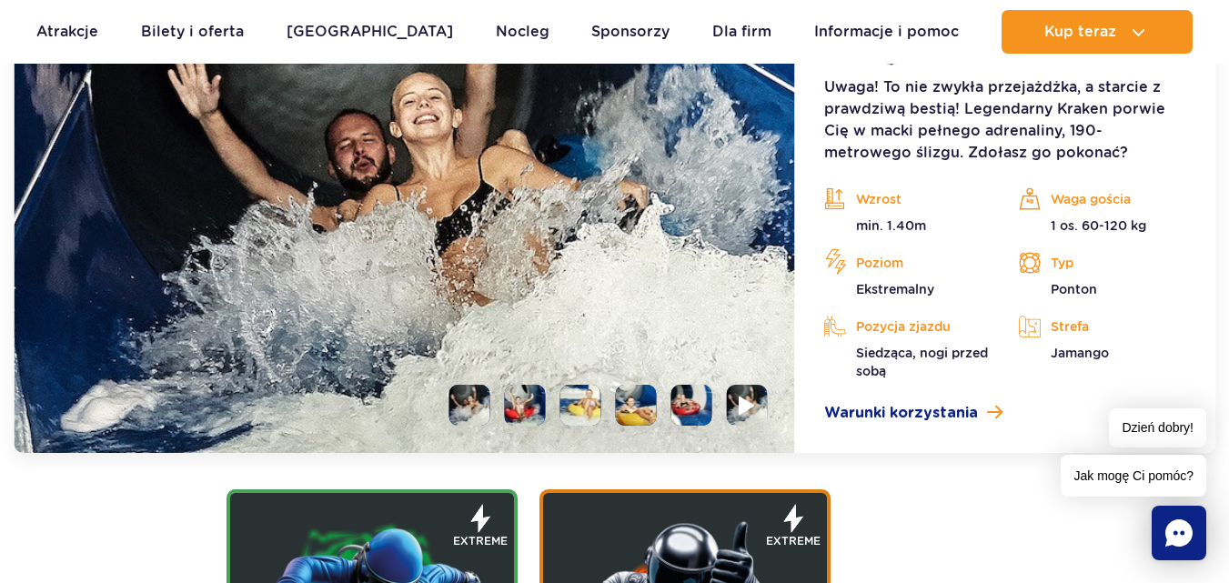
click at [750, 405] on img at bounding box center [747, 405] width 17 height 21
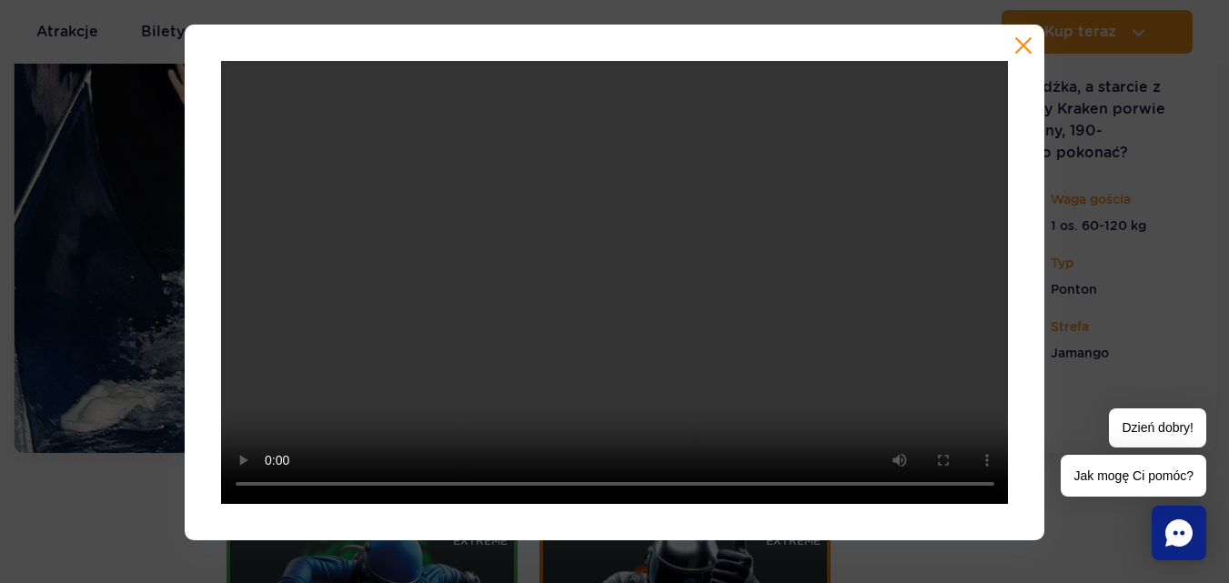
click at [1008, 43] on div at bounding box center [615, 283] width 861 height 516
click at [1033, 41] on button "button" at bounding box center [1023, 45] width 18 height 18
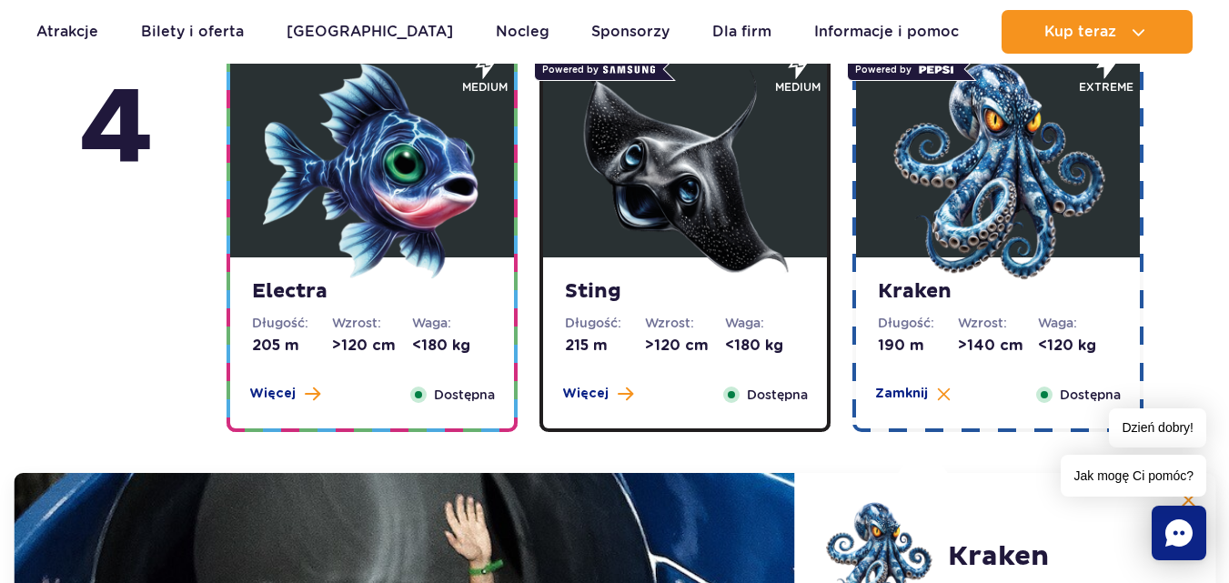
click at [608, 224] on img at bounding box center [685, 171] width 218 height 218
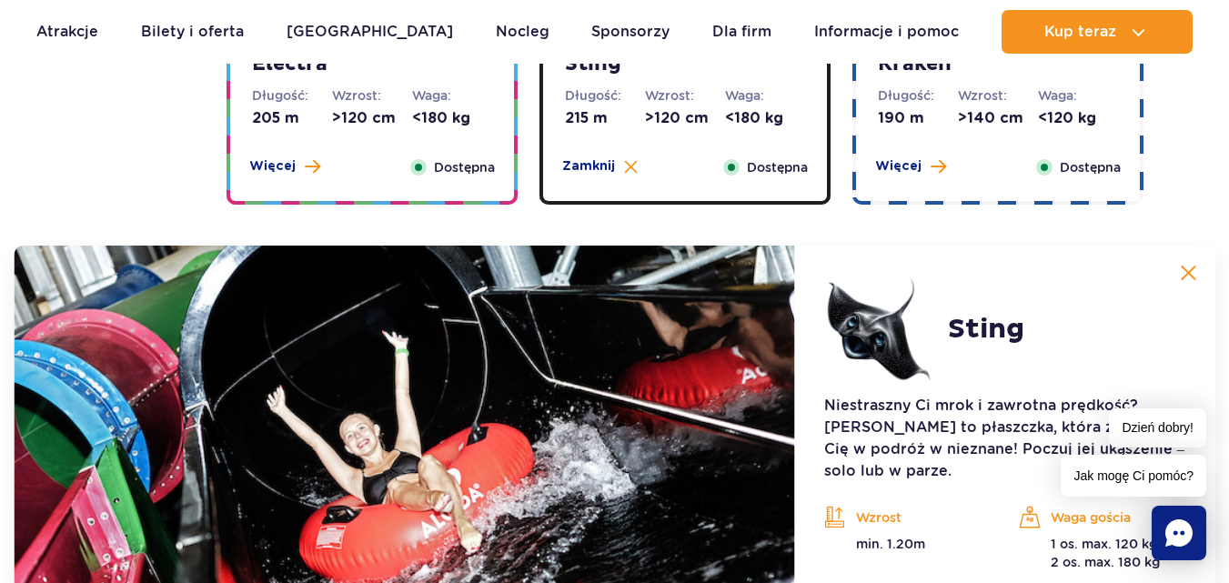
scroll to position [1722, 0]
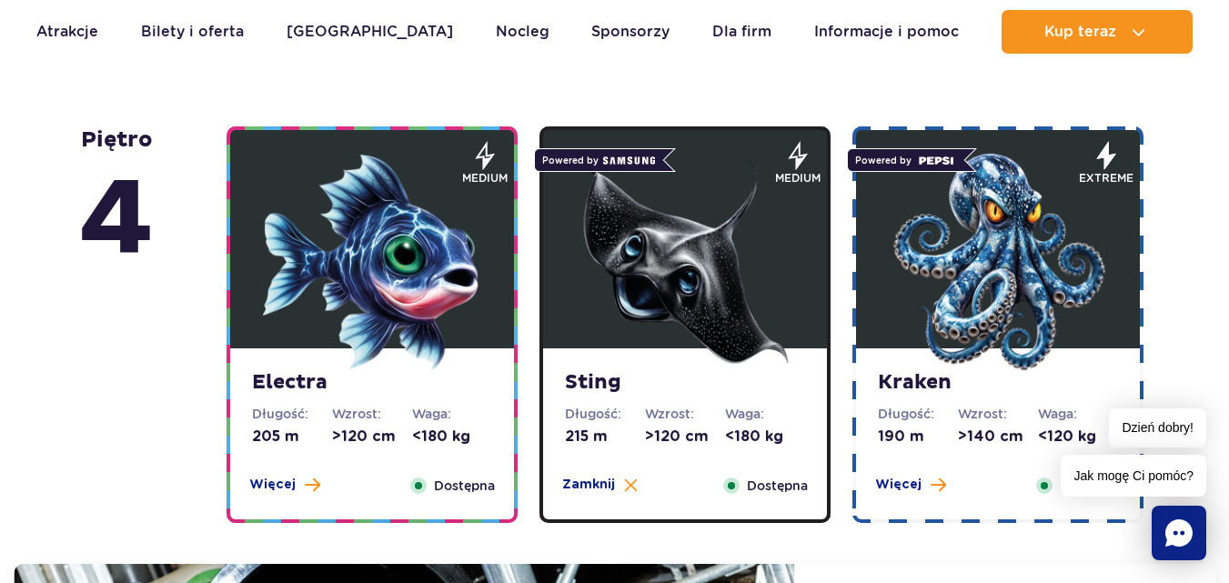
click at [417, 270] on img at bounding box center [372, 262] width 218 height 218
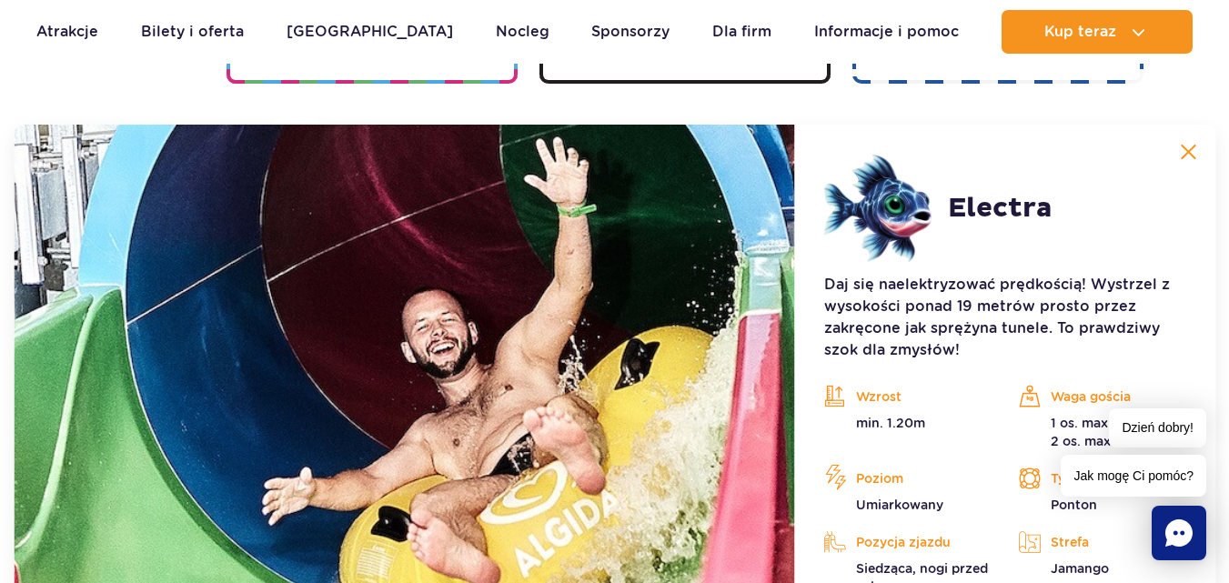
scroll to position [2177, 0]
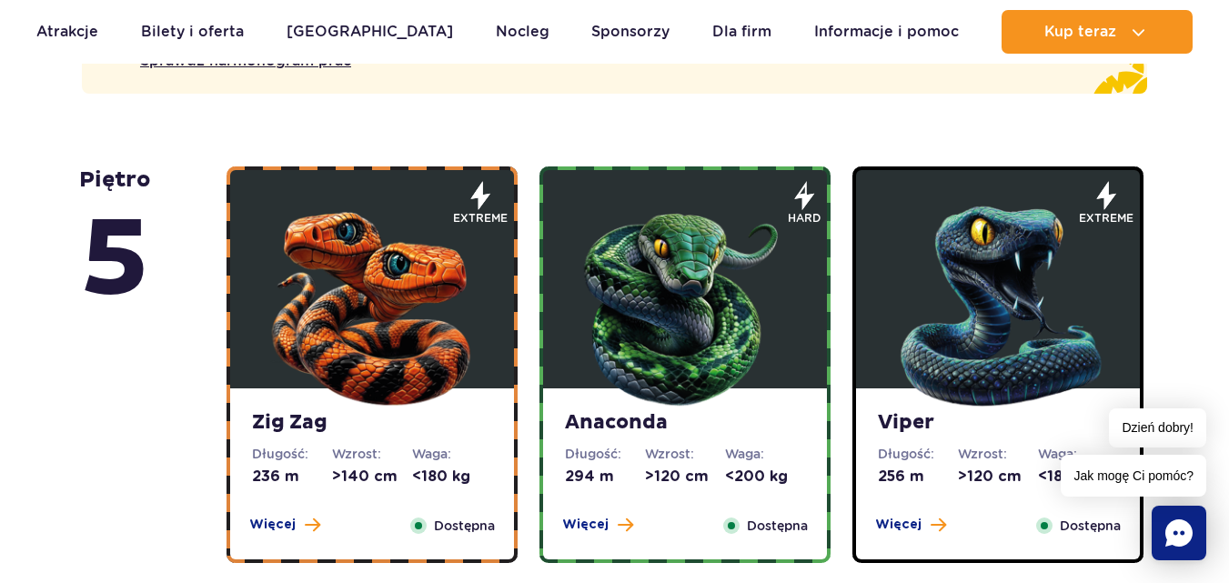
click at [963, 247] on img at bounding box center [998, 302] width 218 height 218
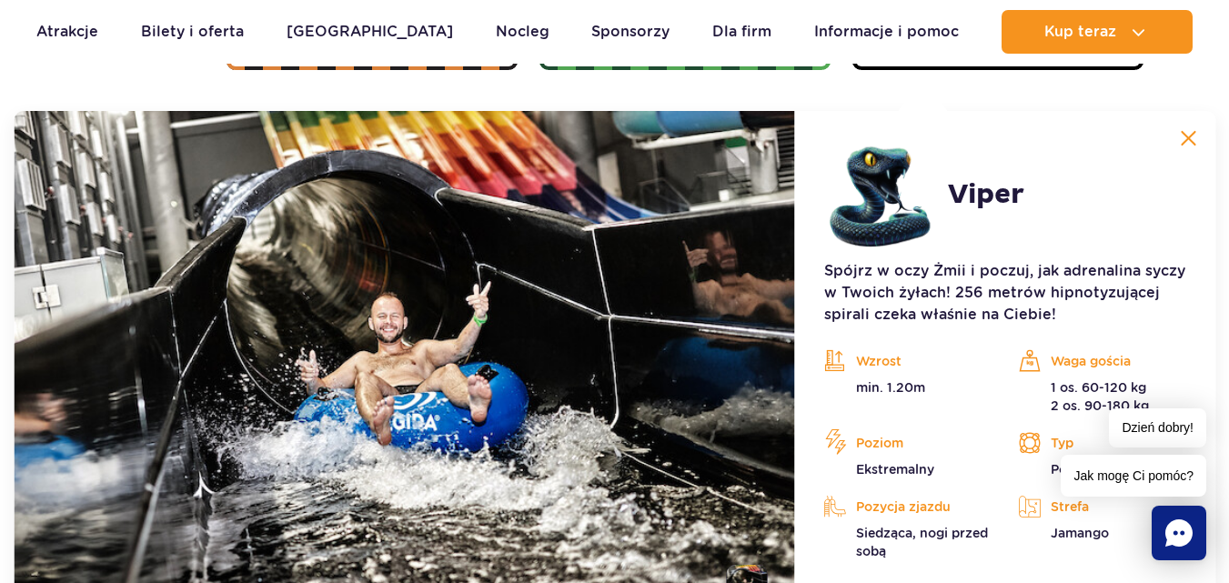
scroll to position [1671, 0]
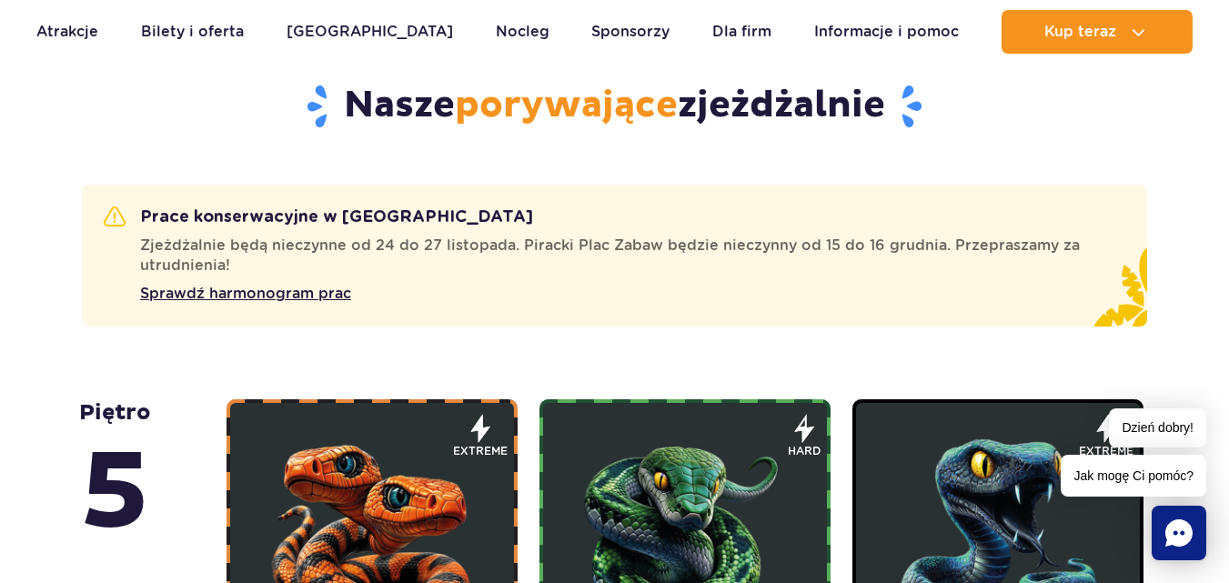
click at [674, 496] on img at bounding box center [685, 535] width 218 height 218
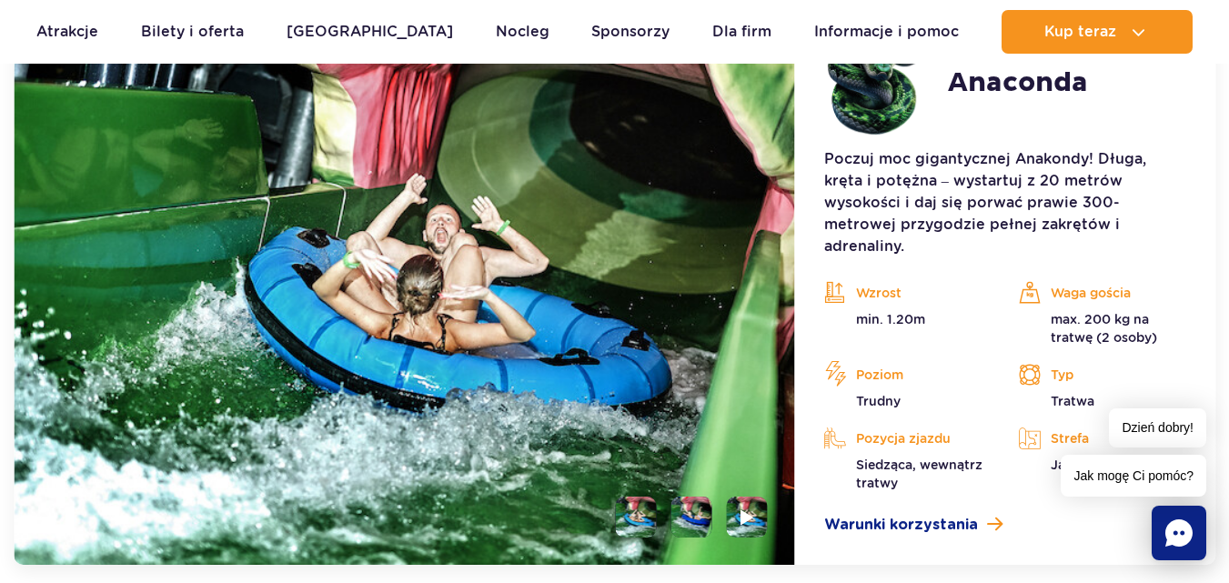
scroll to position [1944, 0]
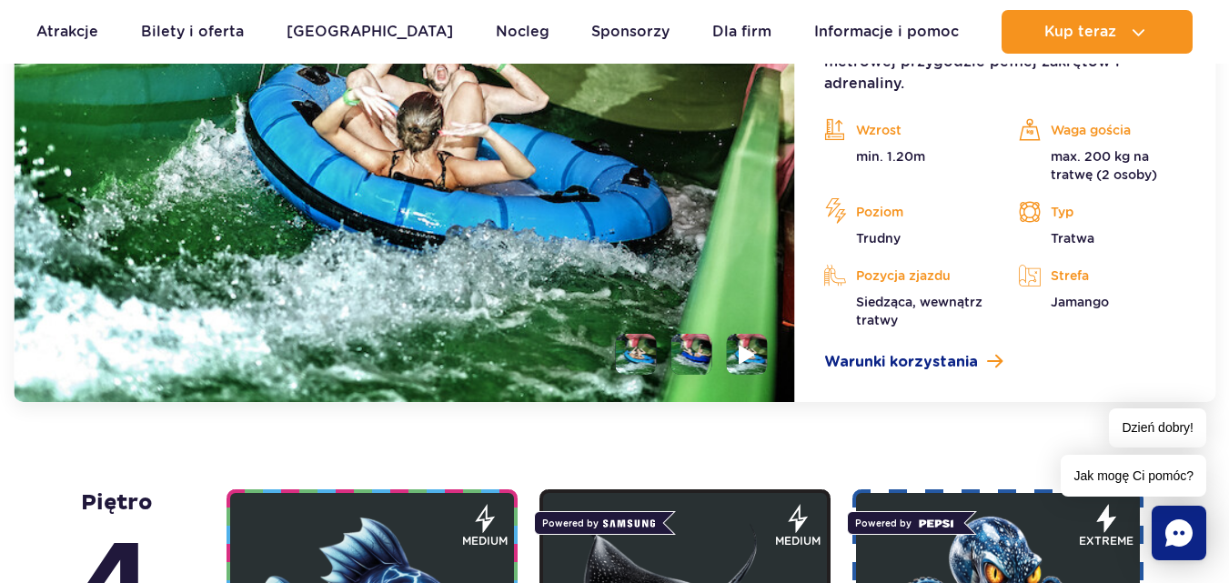
click at [756, 344] on img at bounding box center [747, 354] width 17 height 21
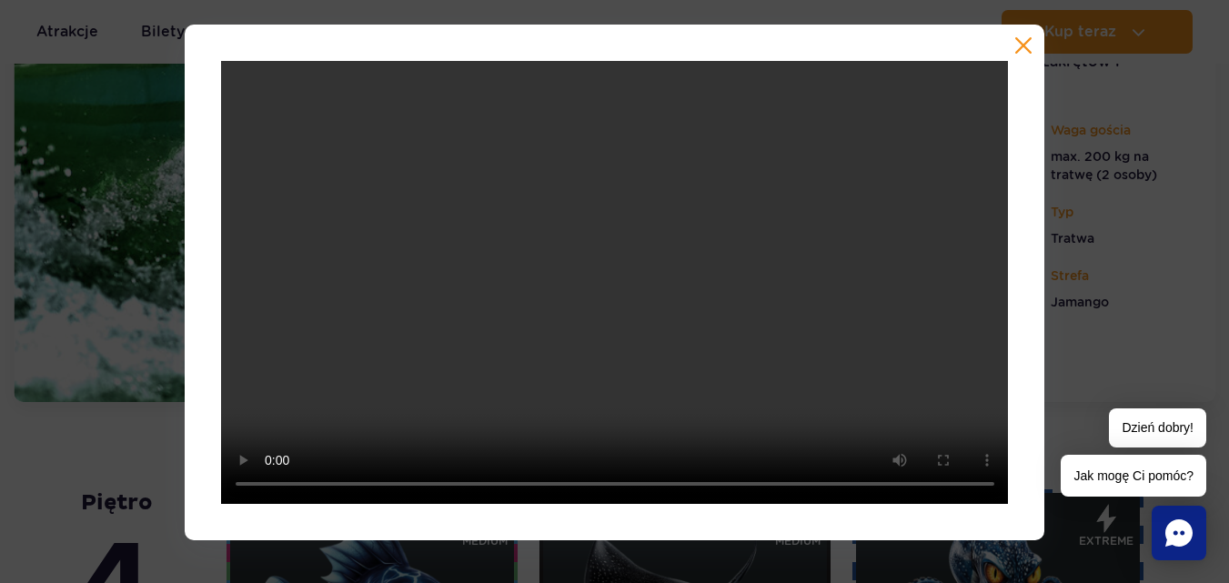
click at [205, 489] on div at bounding box center [615, 283] width 861 height 516
click at [1023, 43] on button "button" at bounding box center [1023, 45] width 18 height 18
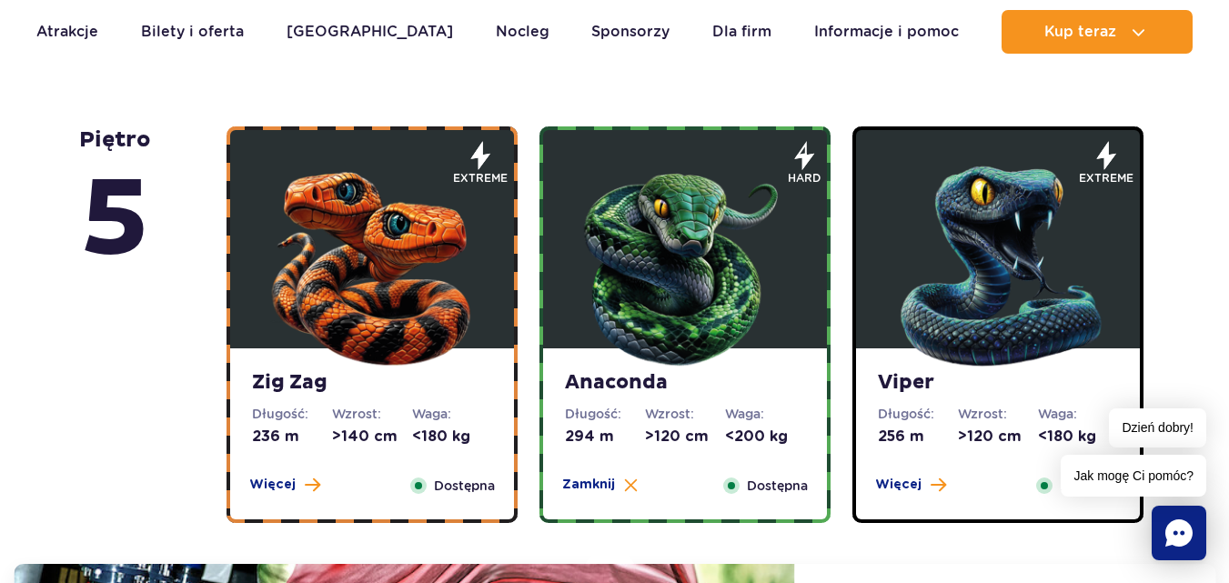
click at [431, 316] on img at bounding box center [372, 262] width 218 height 218
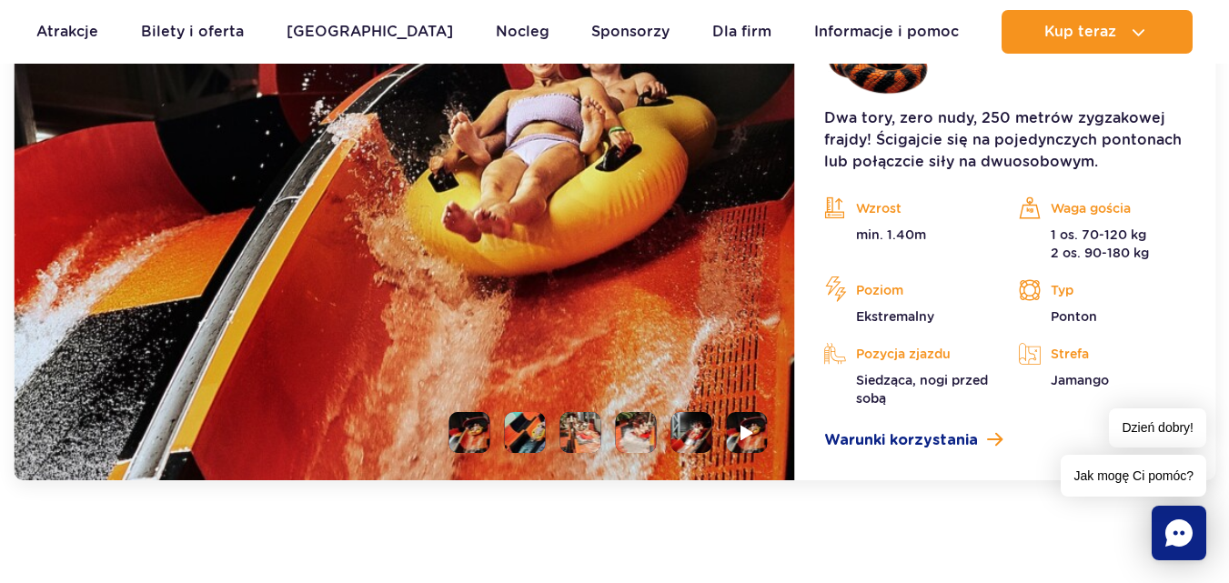
scroll to position [1853, 0]
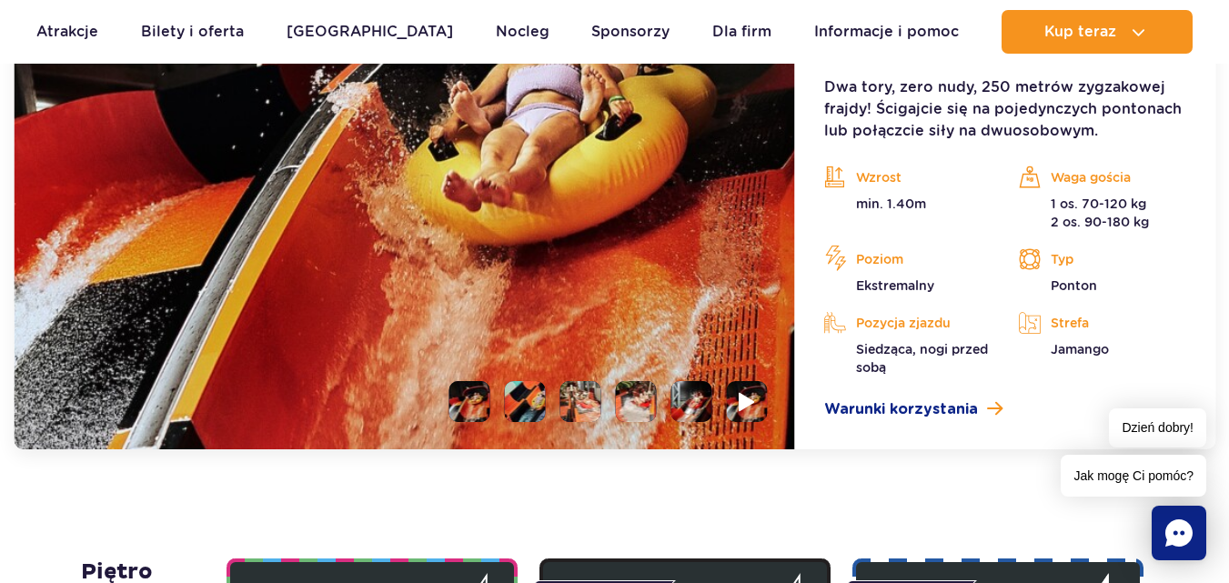
click at [747, 410] on img at bounding box center [747, 401] width 17 height 21
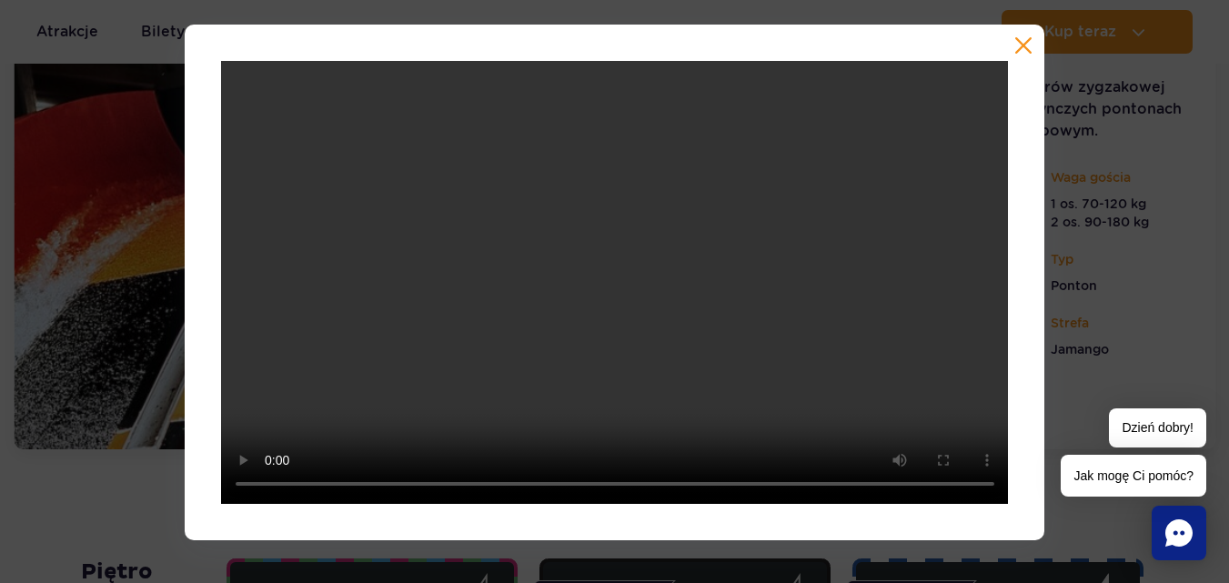
click at [1025, 47] on button "button" at bounding box center [1023, 45] width 18 height 18
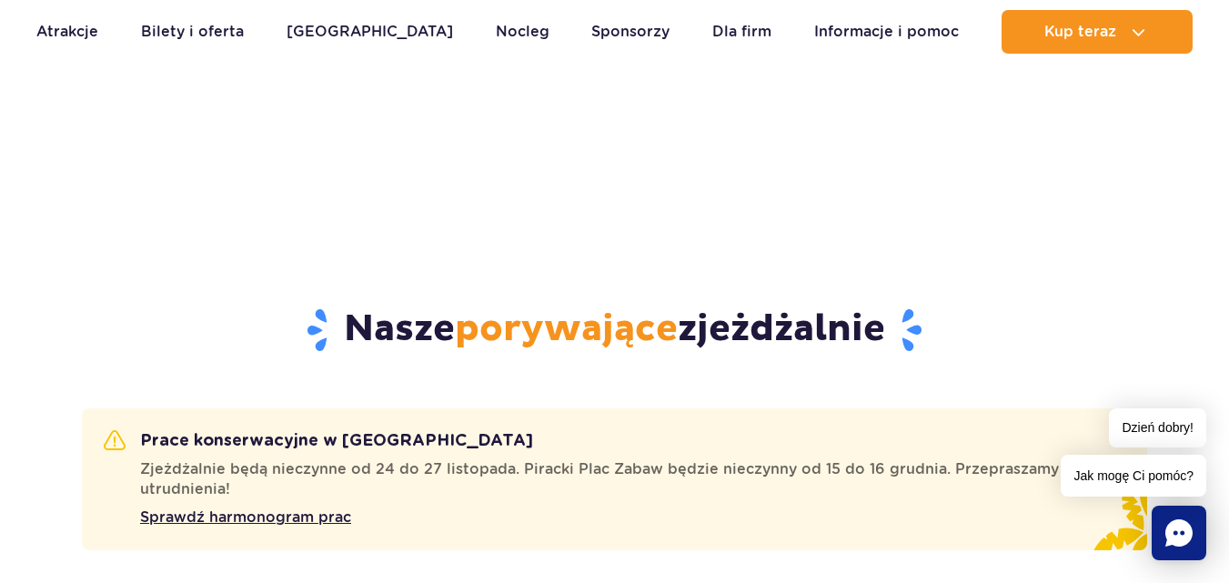
scroll to position [761, 0]
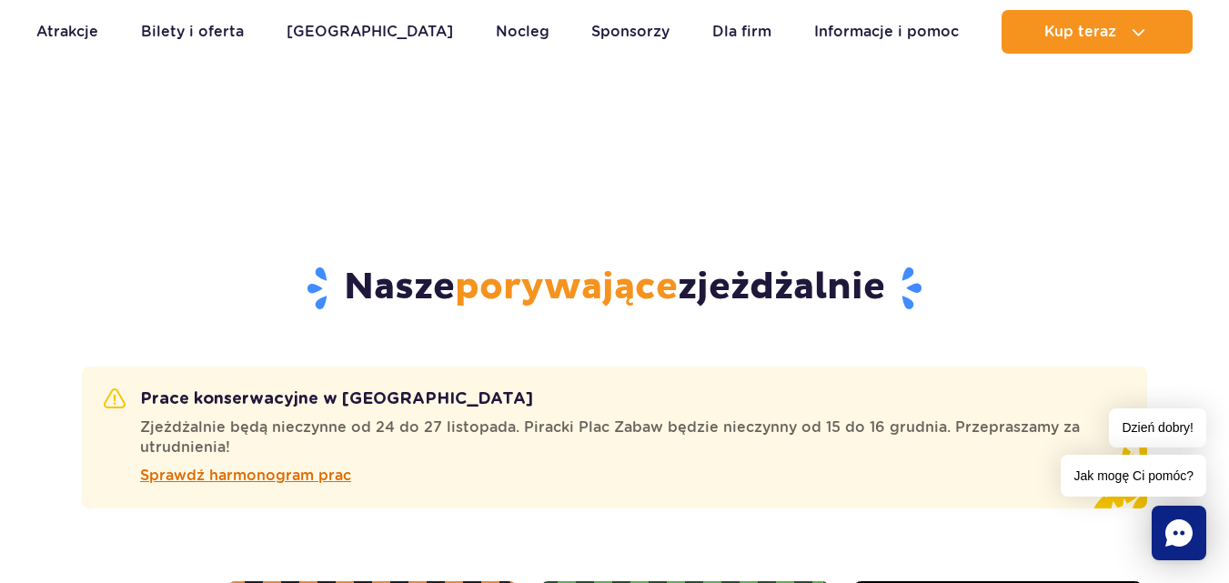
click at [314, 479] on span "Sprawdź harmonogram prac" at bounding box center [245, 476] width 211 height 22
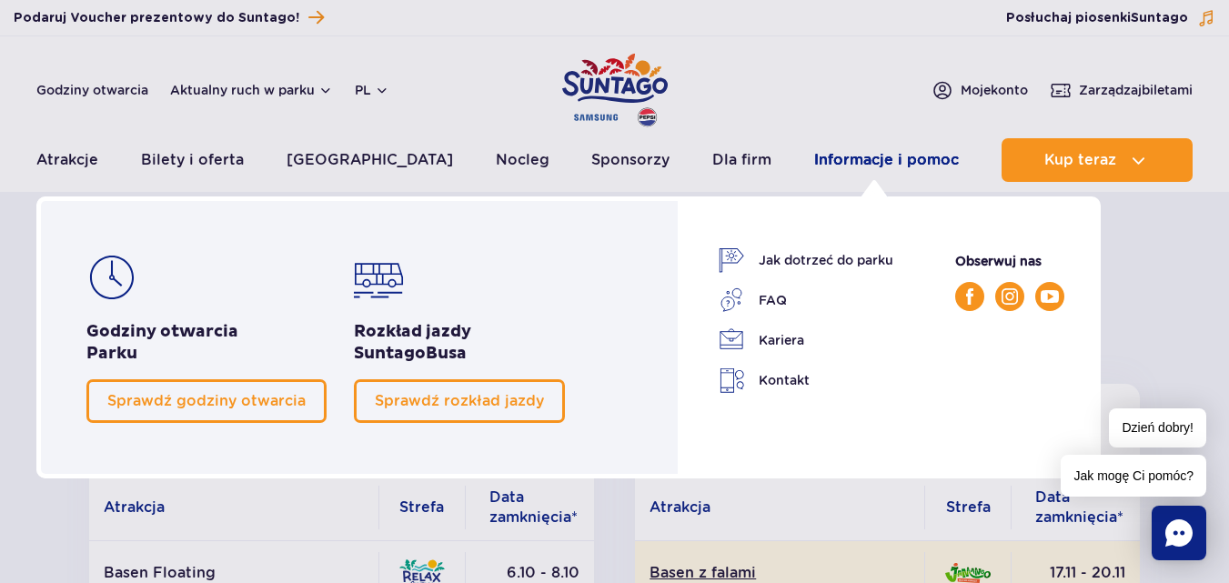
click at [835, 146] on link "Informacje i pomoc" at bounding box center [886, 160] width 145 height 44
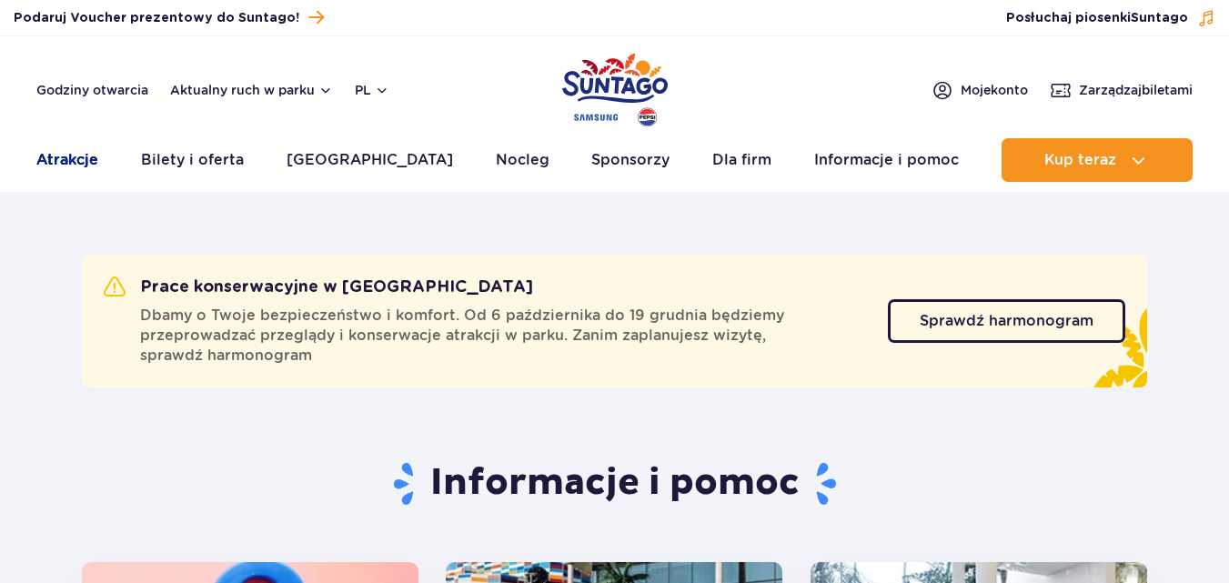
click at [69, 167] on link "Atrakcje" at bounding box center [67, 160] width 62 height 44
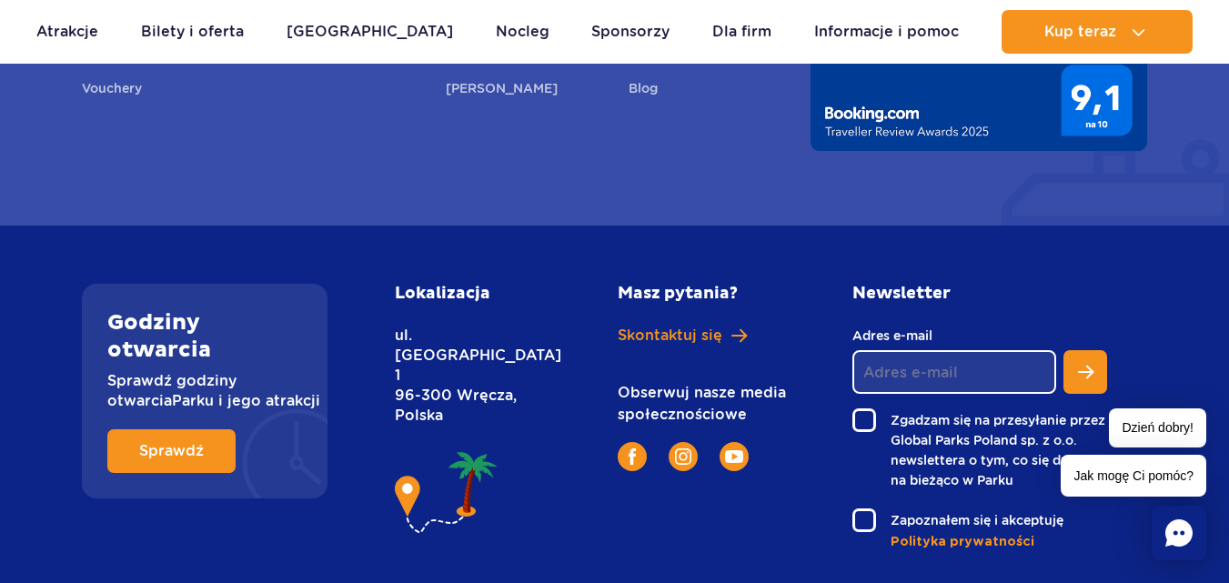
scroll to position [3193, 0]
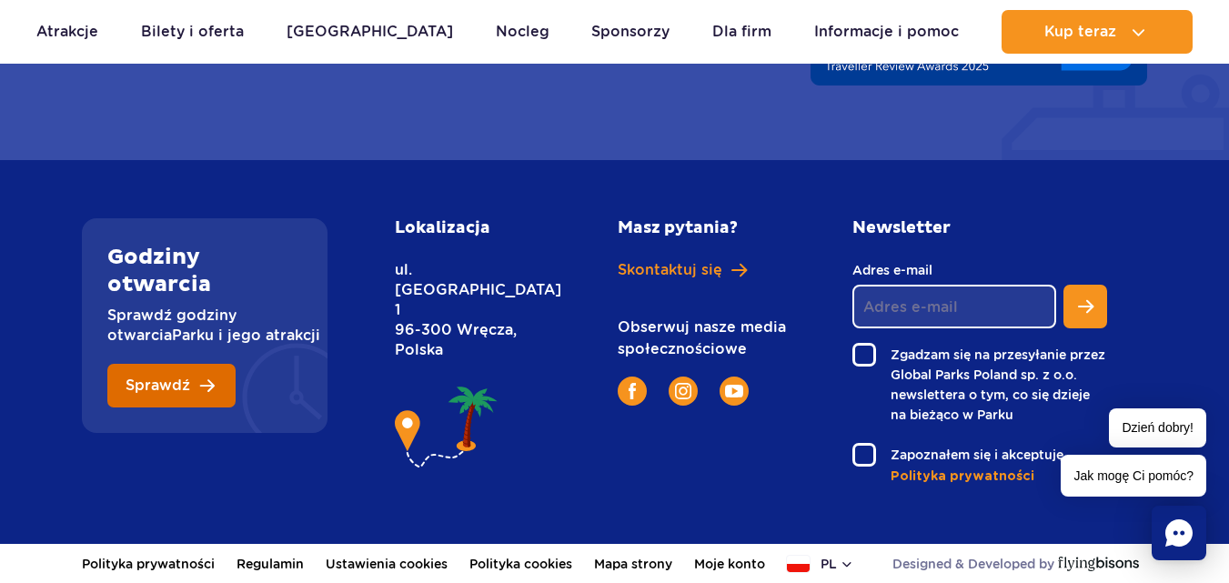
click at [195, 390] on link "Sprawdź" at bounding box center [171, 386] width 128 height 44
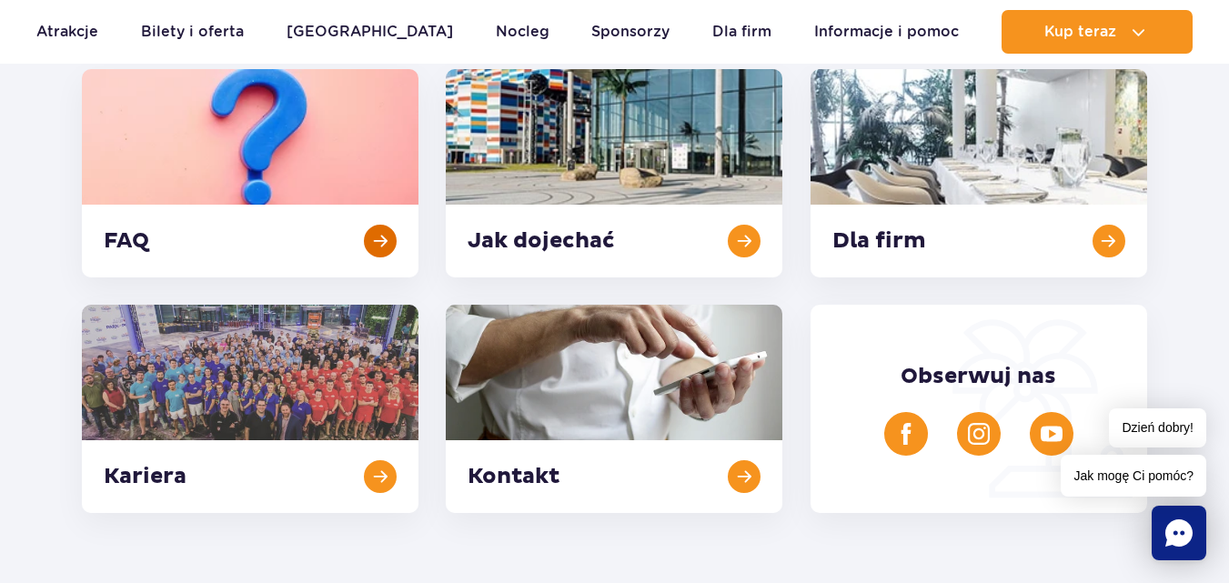
scroll to position [601, 0]
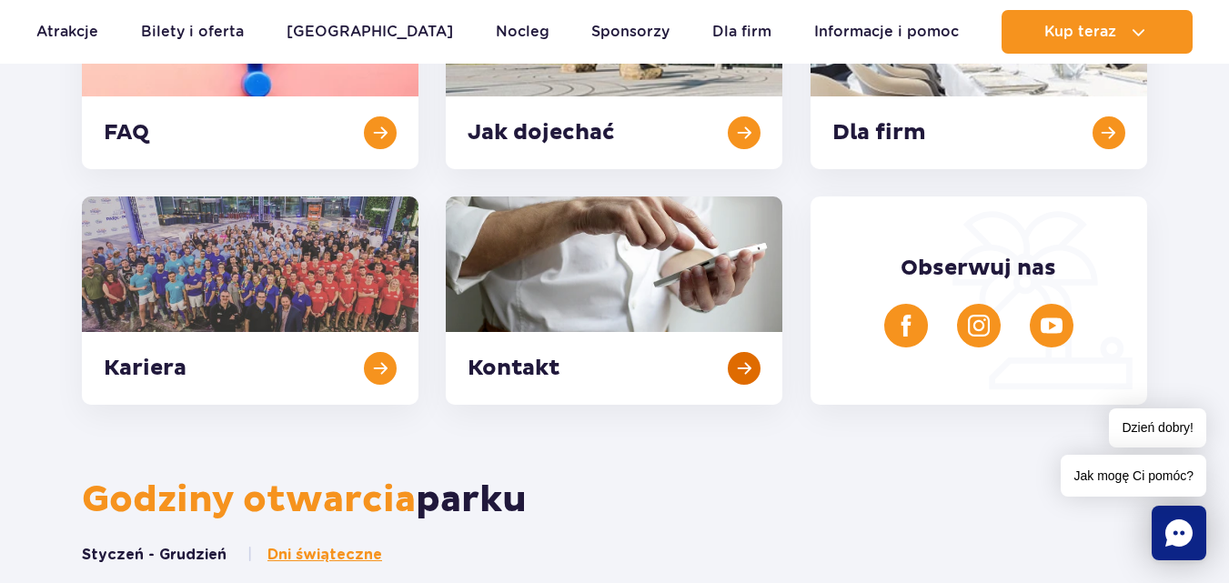
click at [487, 296] on link at bounding box center [614, 300] width 337 height 208
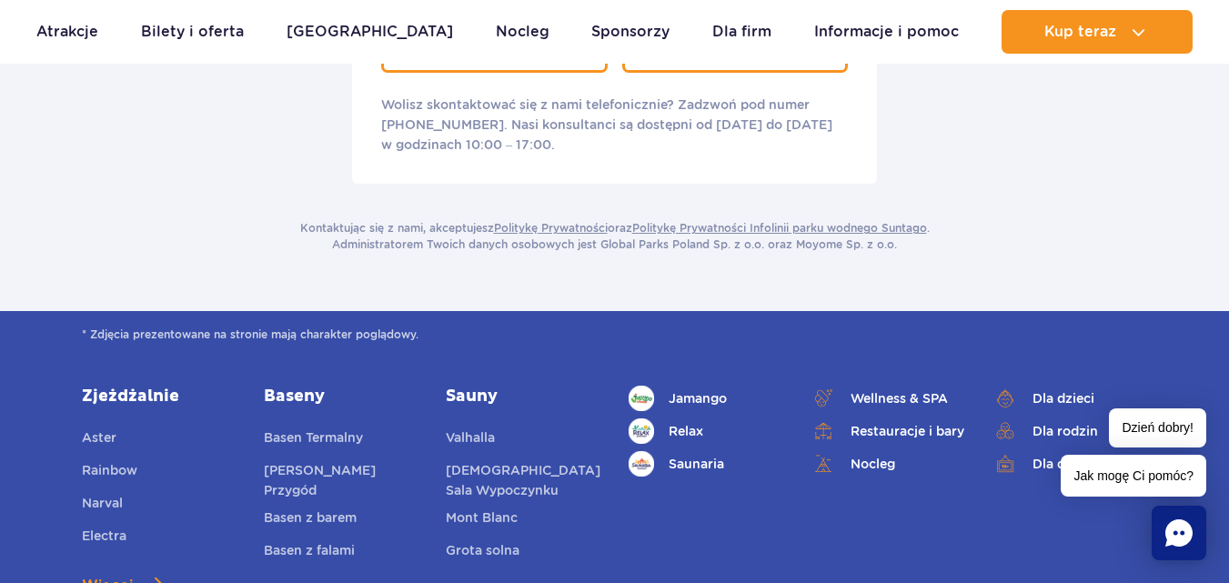
scroll to position [182, 0]
